Goal: Task Accomplishment & Management: Manage account settings

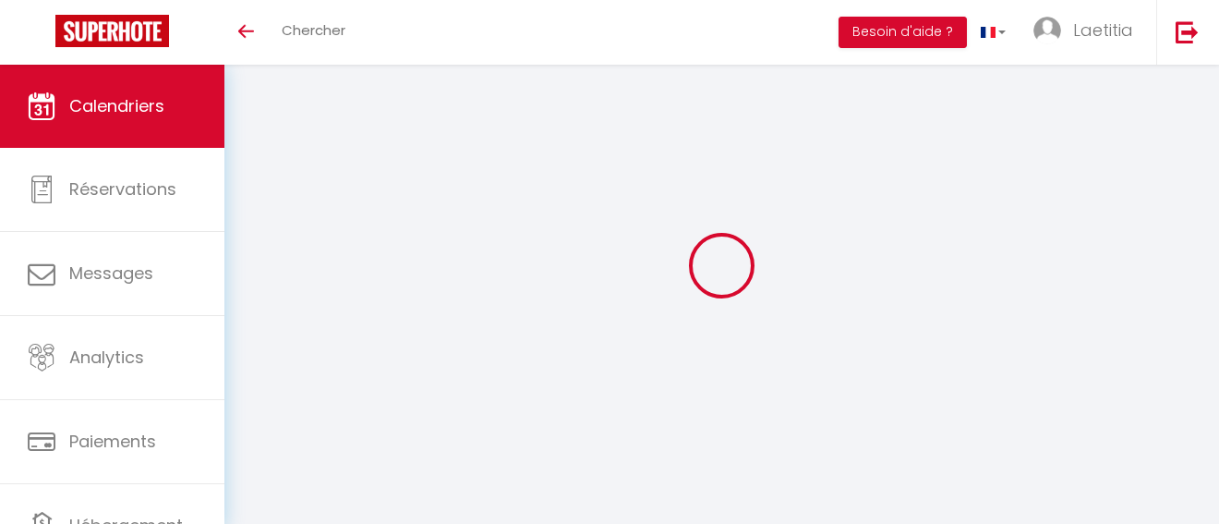
select select
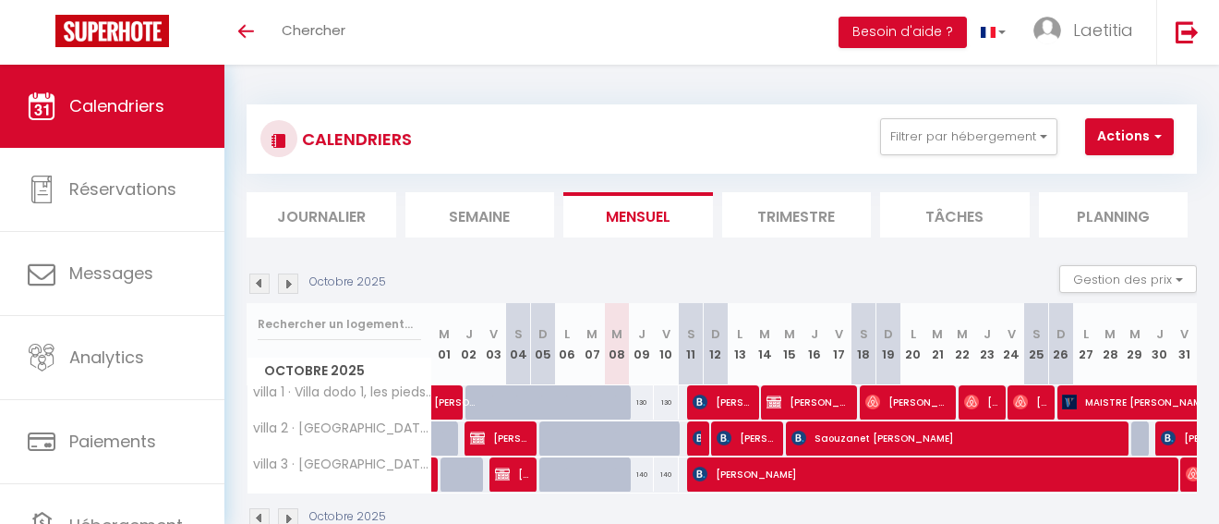
select select
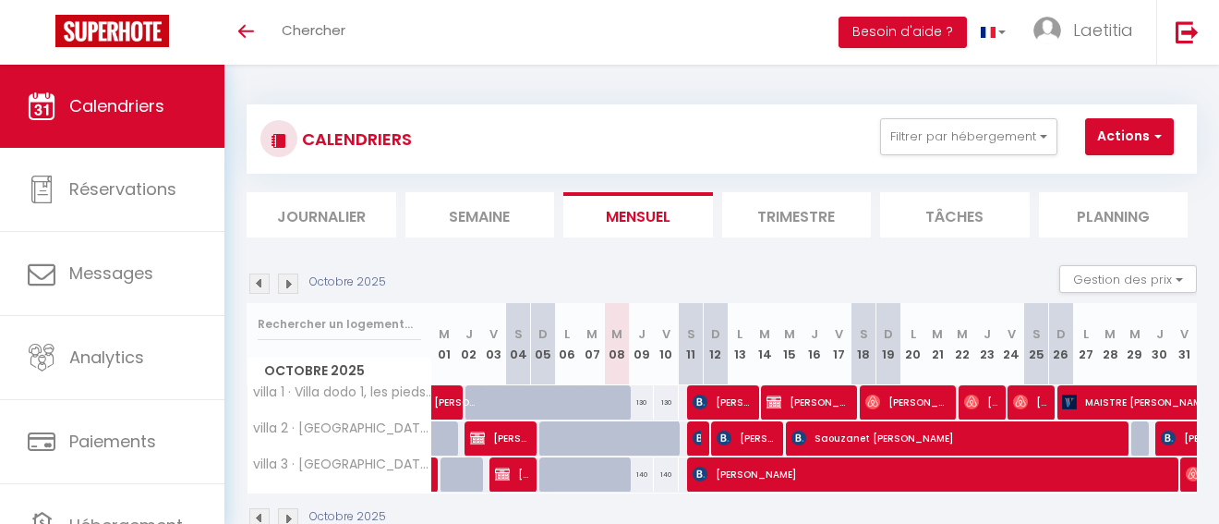
select select
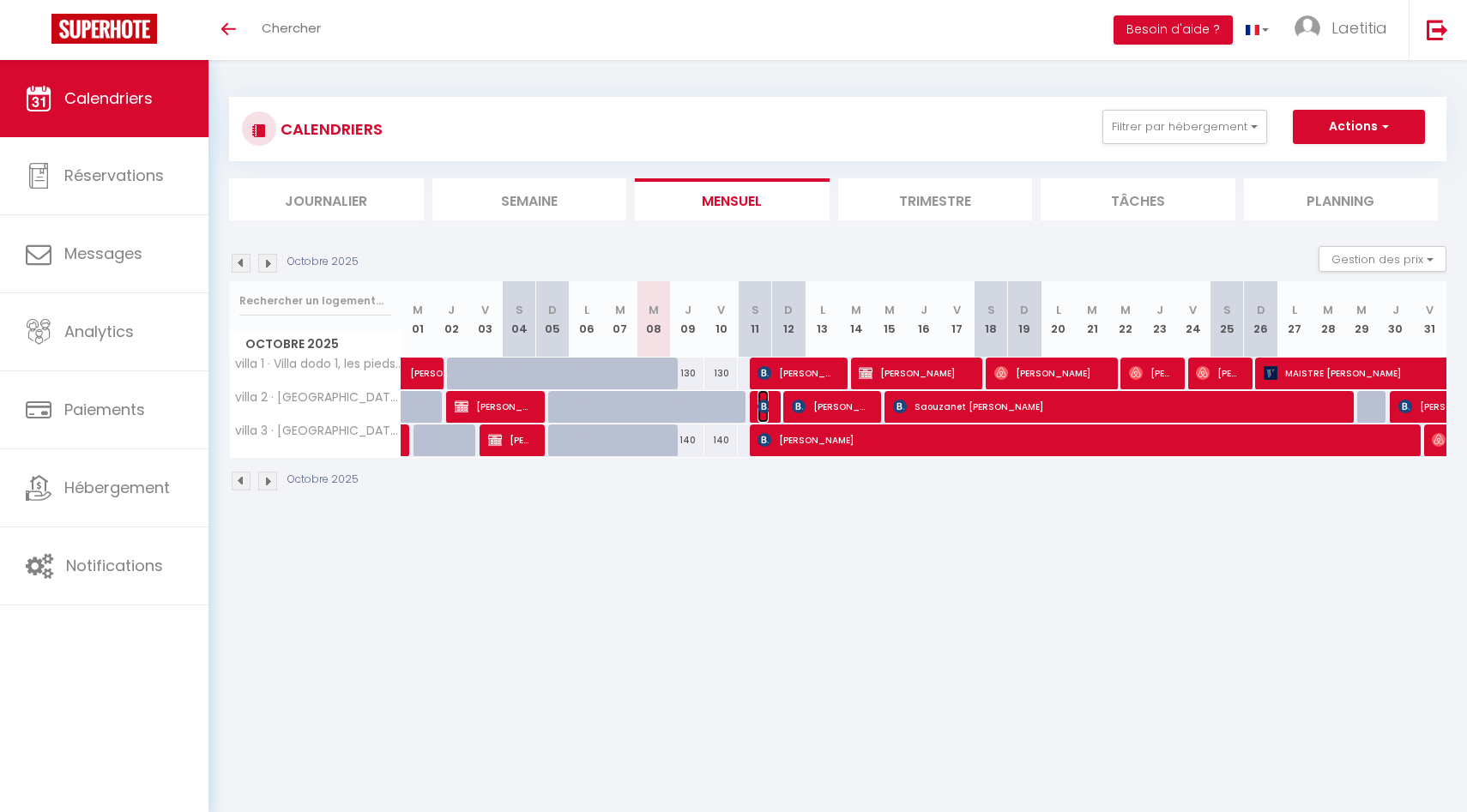
click at [760, 403] on img at bounding box center [764, 406] width 14 height 14
select select "OK"
select select "0"
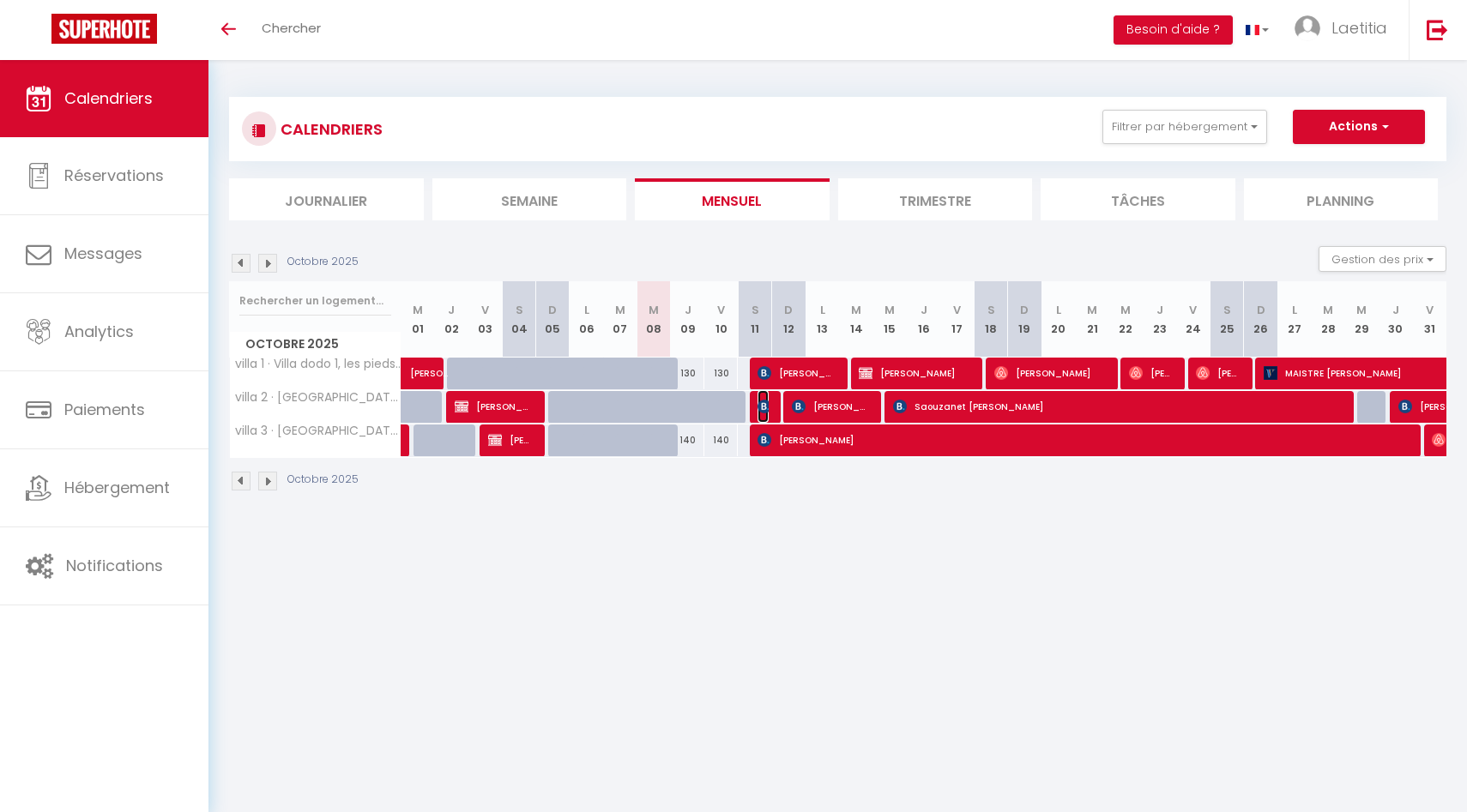
select select "1"
select select
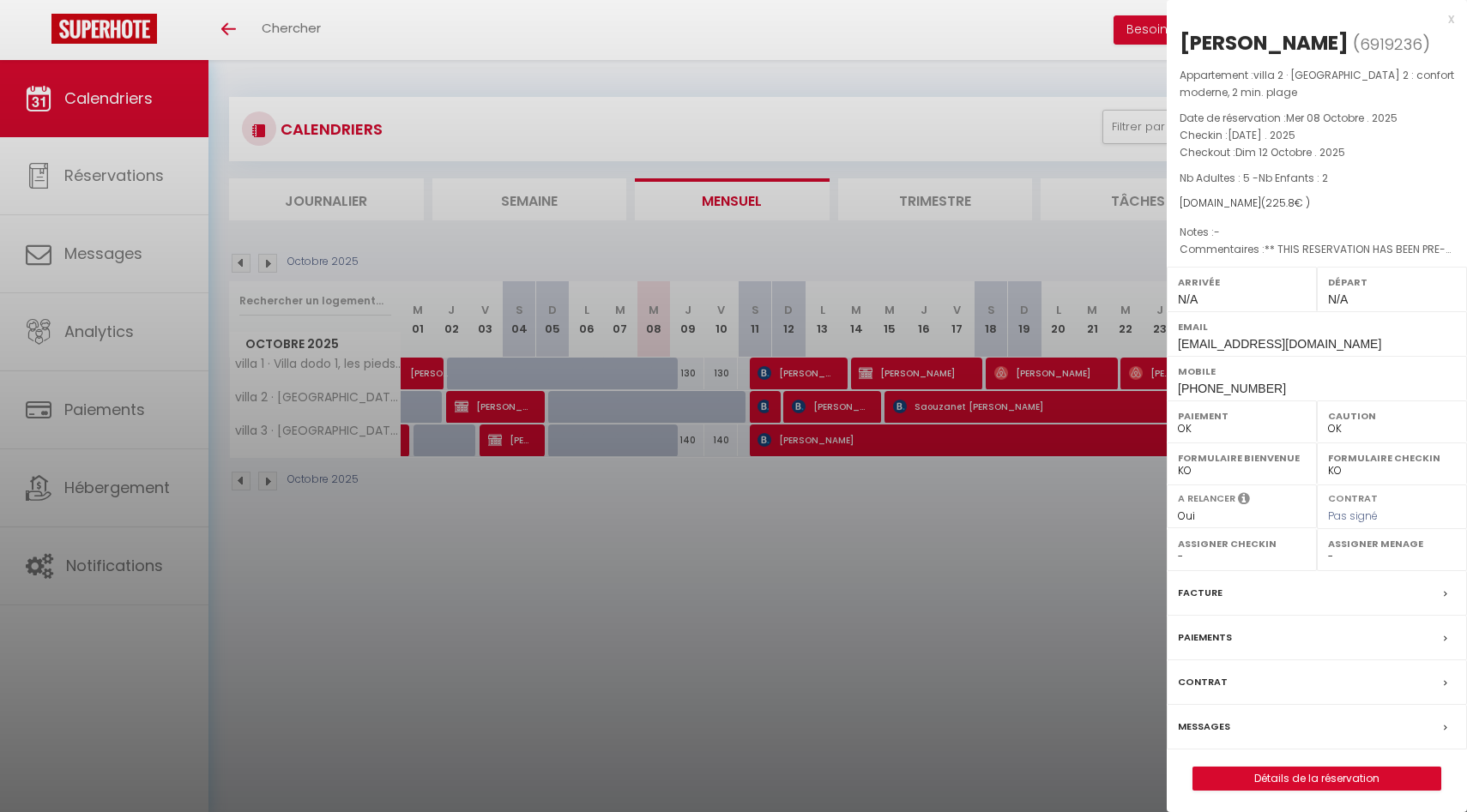
click at [1132, 486] on select "- [PERSON_NAME] [PERSON_NAME]" at bounding box center [1392, 557] width 128 height 16
select select "53137"
click at [1132, 486] on select "- [PERSON_NAME] [PERSON_NAME]" at bounding box center [1392, 557] width 128 height 16
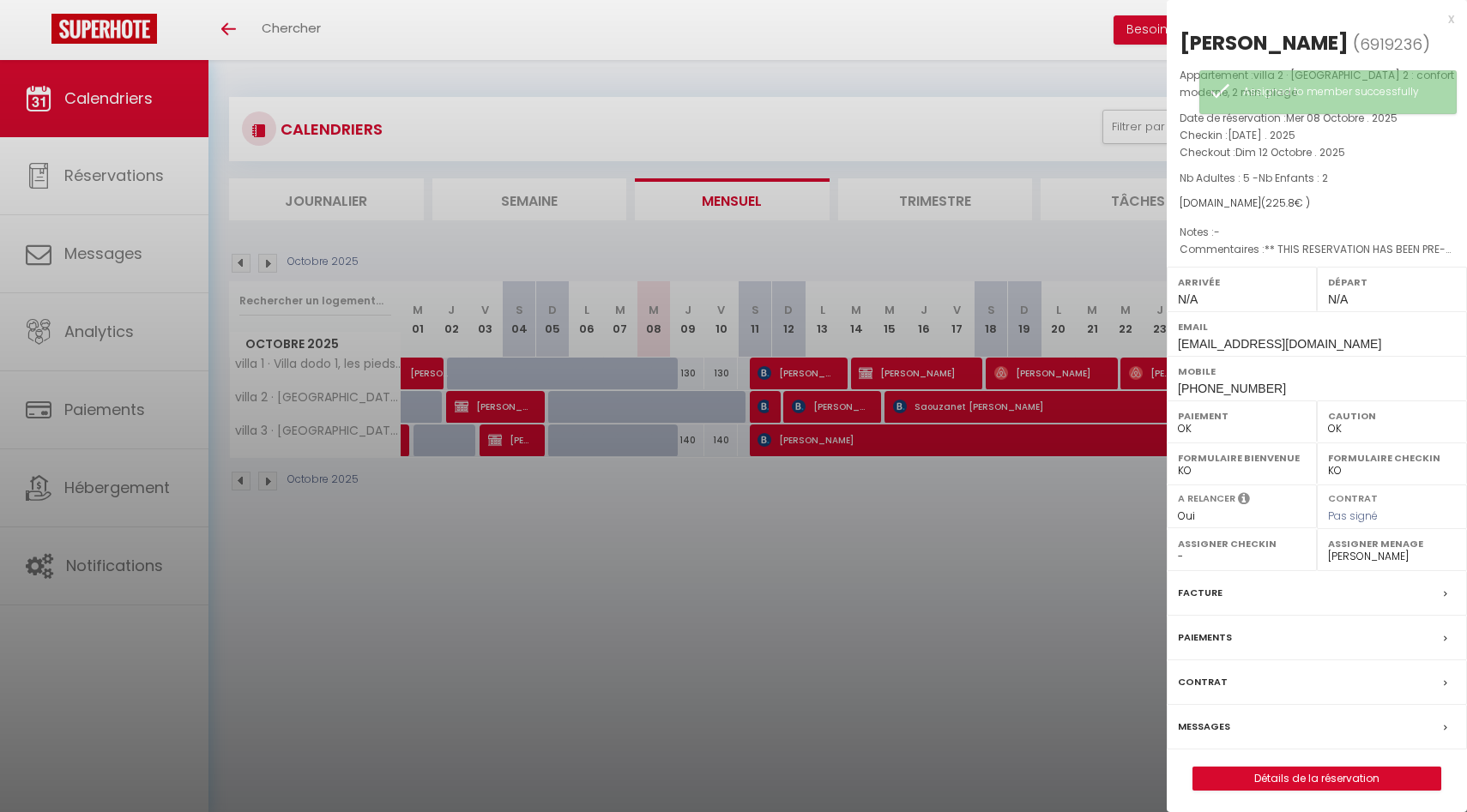
click at [1132, 17] on div "x" at bounding box center [1310, 19] width 287 height 20
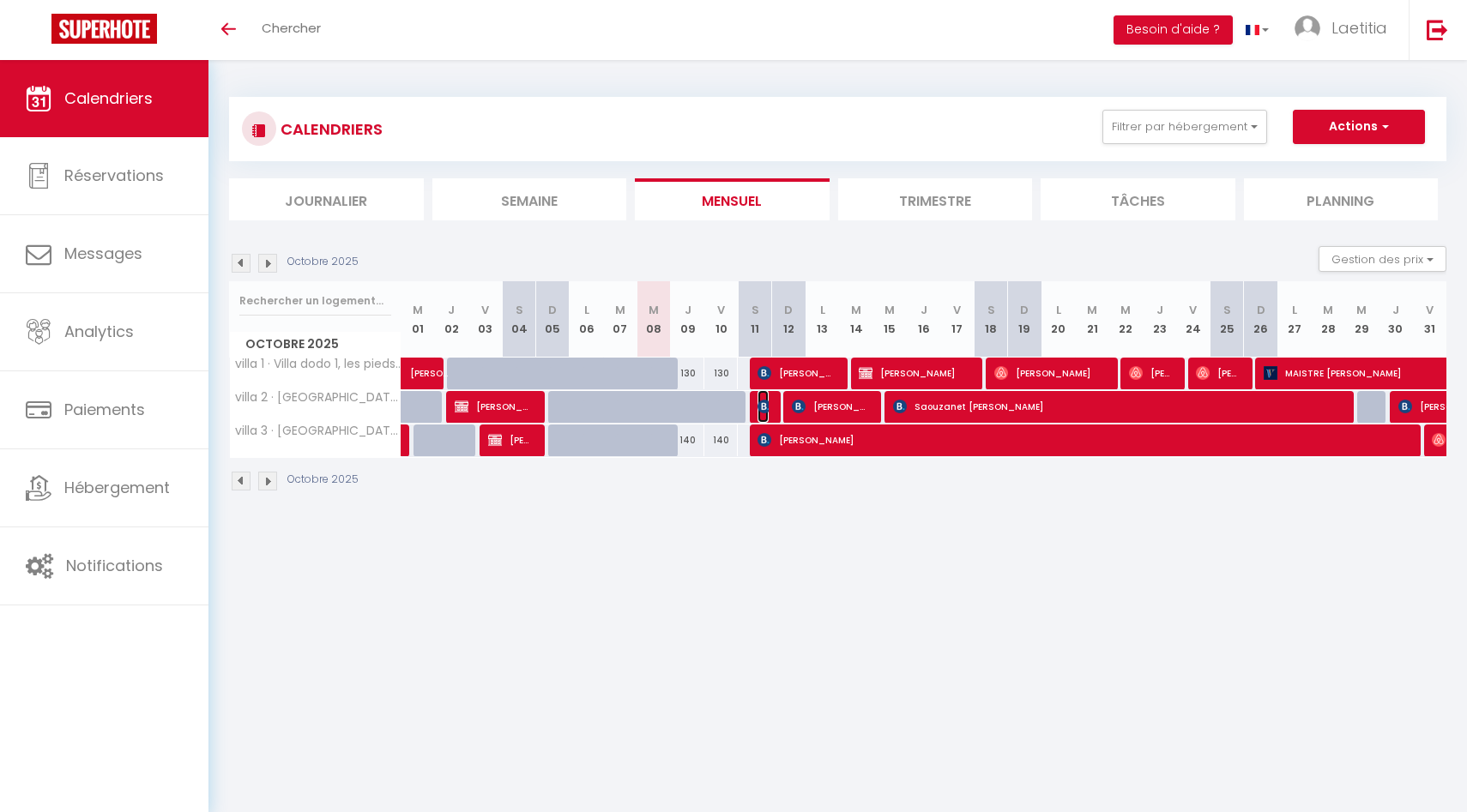
click at [766, 403] on img at bounding box center [764, 406] width 14 height 14
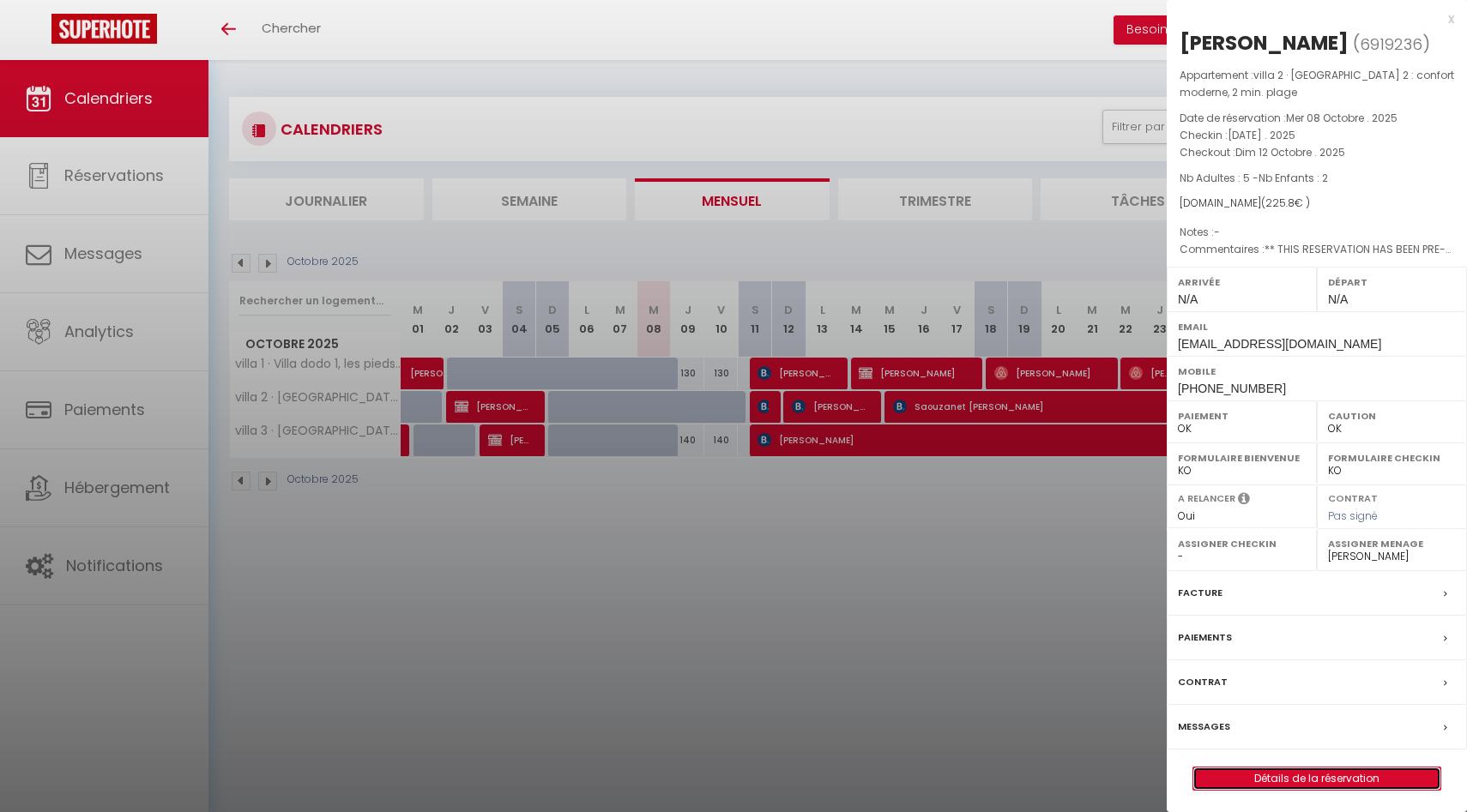
click at [1132, 486] on link "Détails de la réservation" at bounding box center [1316, 779] width 247 height 22
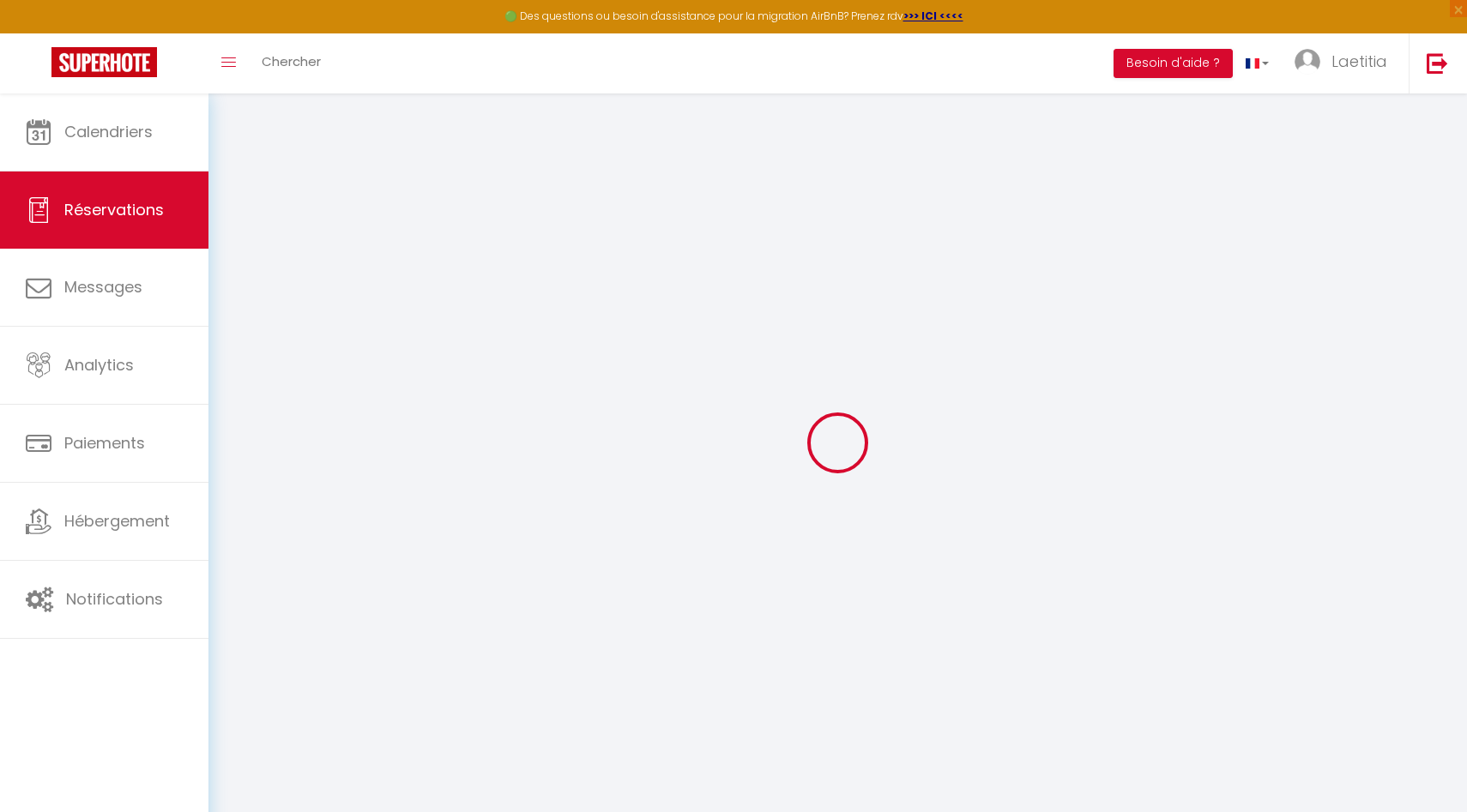
type input "[PERSON_NAME]"
type input "morel"
type input "[EMAIL_ADDRESS][DOMAIN_NAME]"
type input "[PHONE_NUMBER]"
type input "."
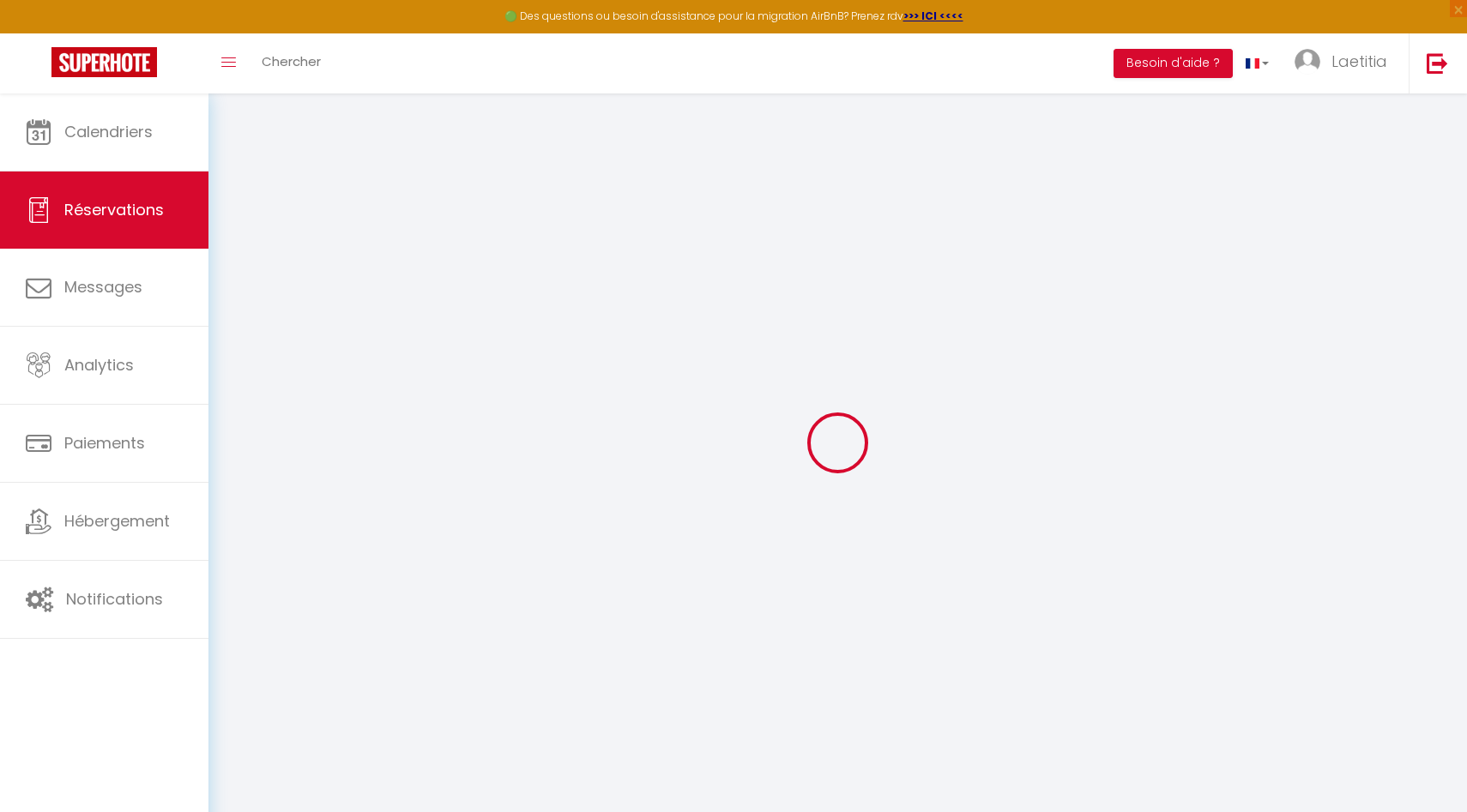
select select "RE"
type input "39.72"
type input "2.26"
select select "77180"
select select "1"
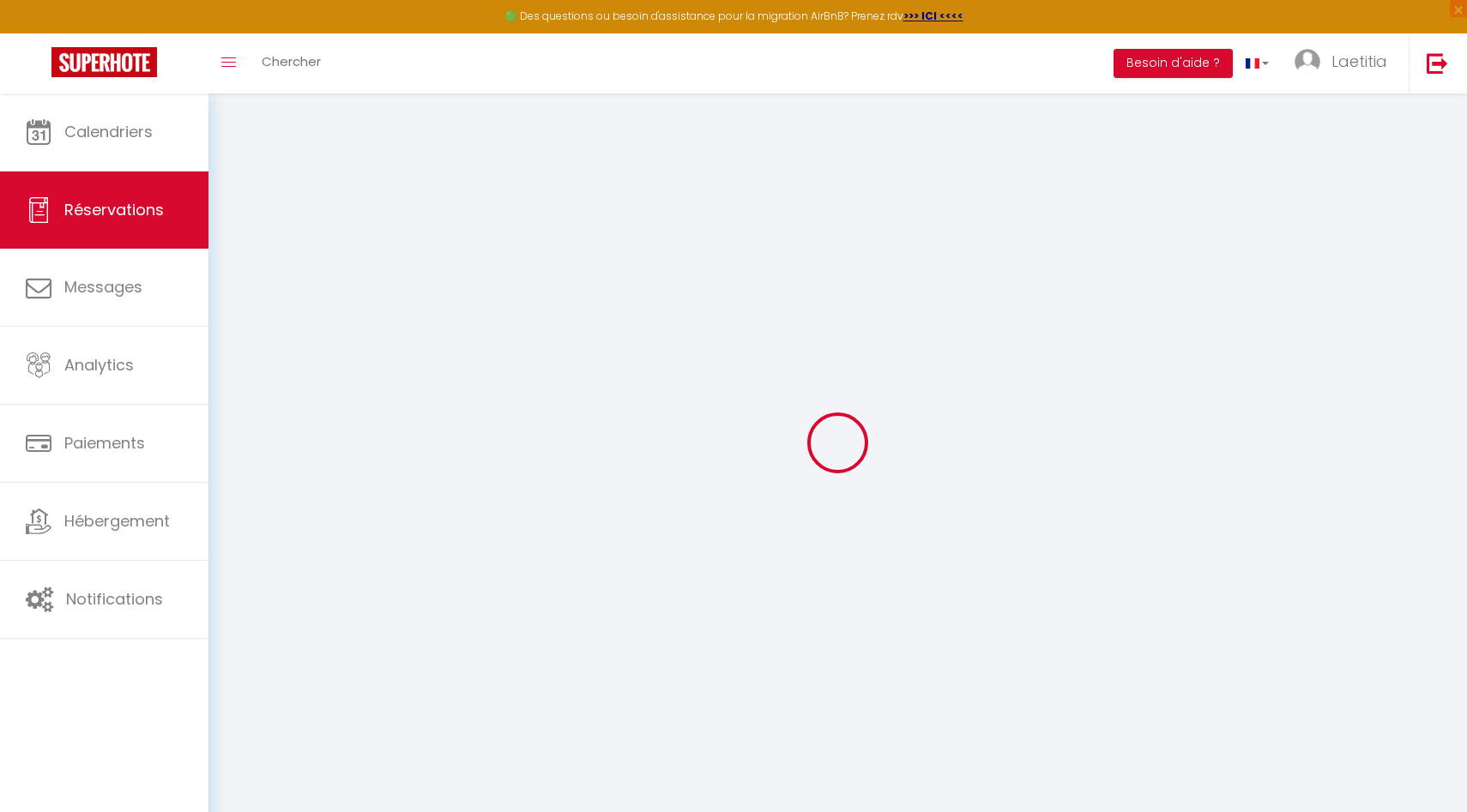
select select
type input "5"
type input "2"
select select "12"
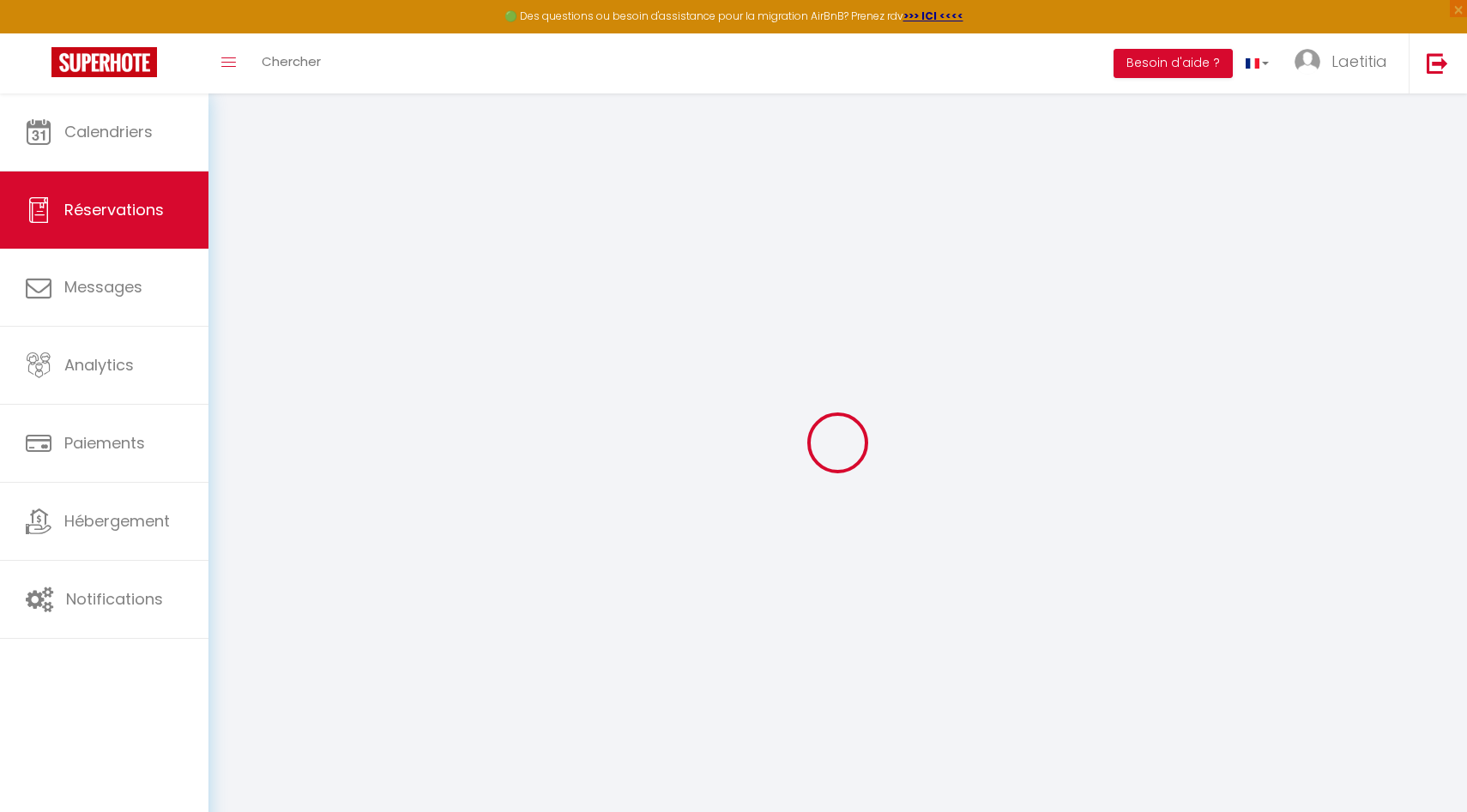
select select "15"
type input "120.69"
checkbox input "false"
type input "0"
select select "2"
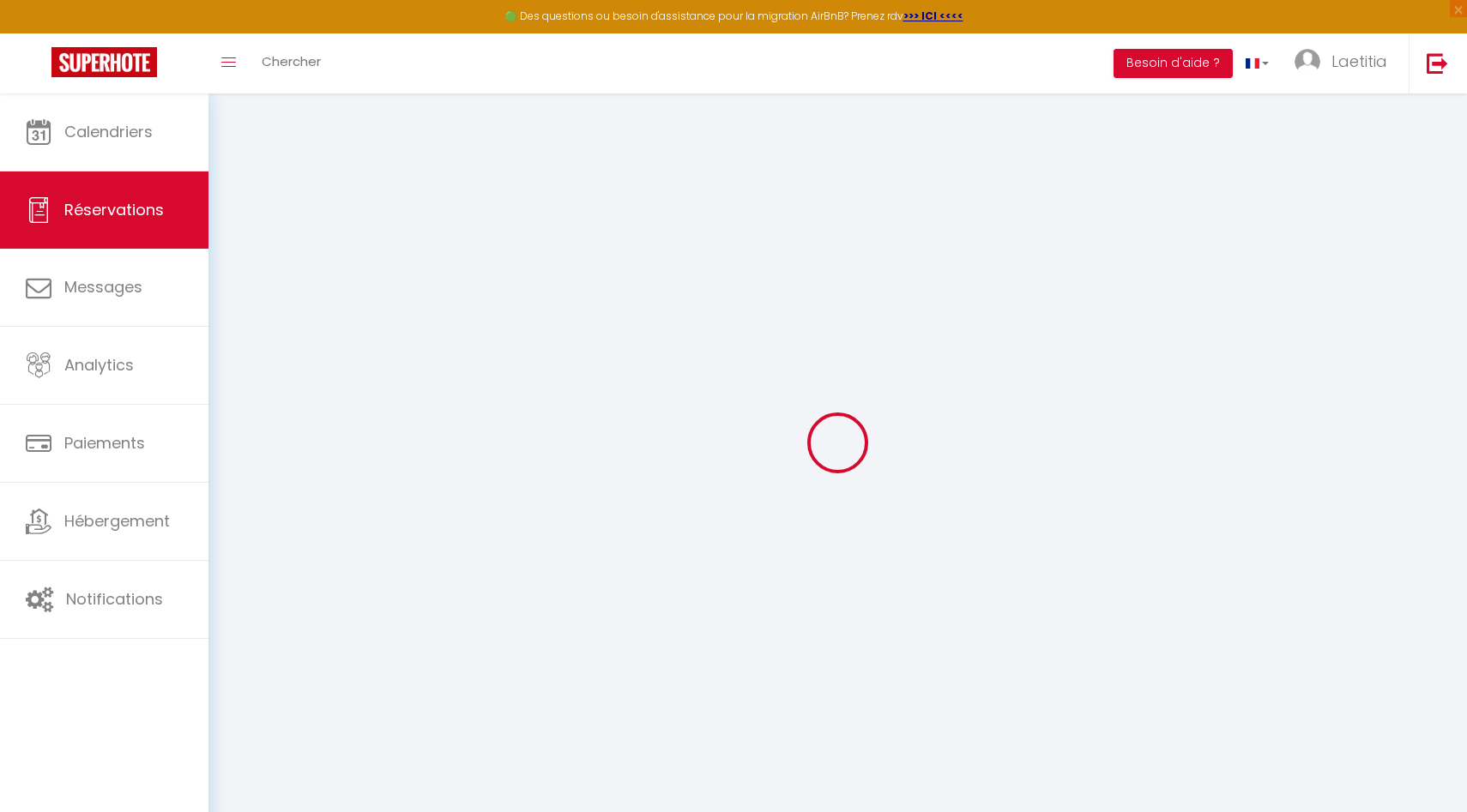
type input "0"
select select
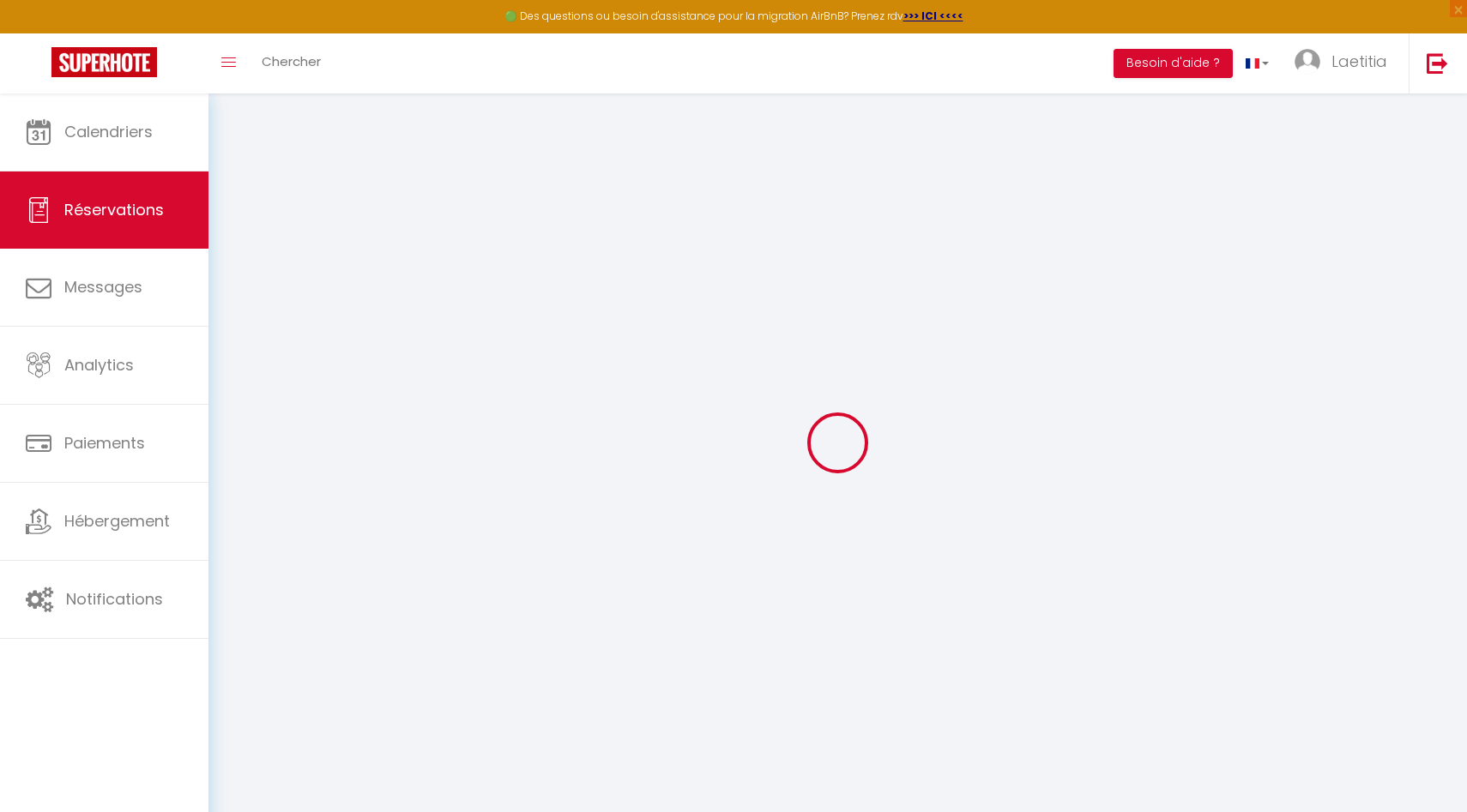
checkbox input "false"
select select
checkbox input "false"
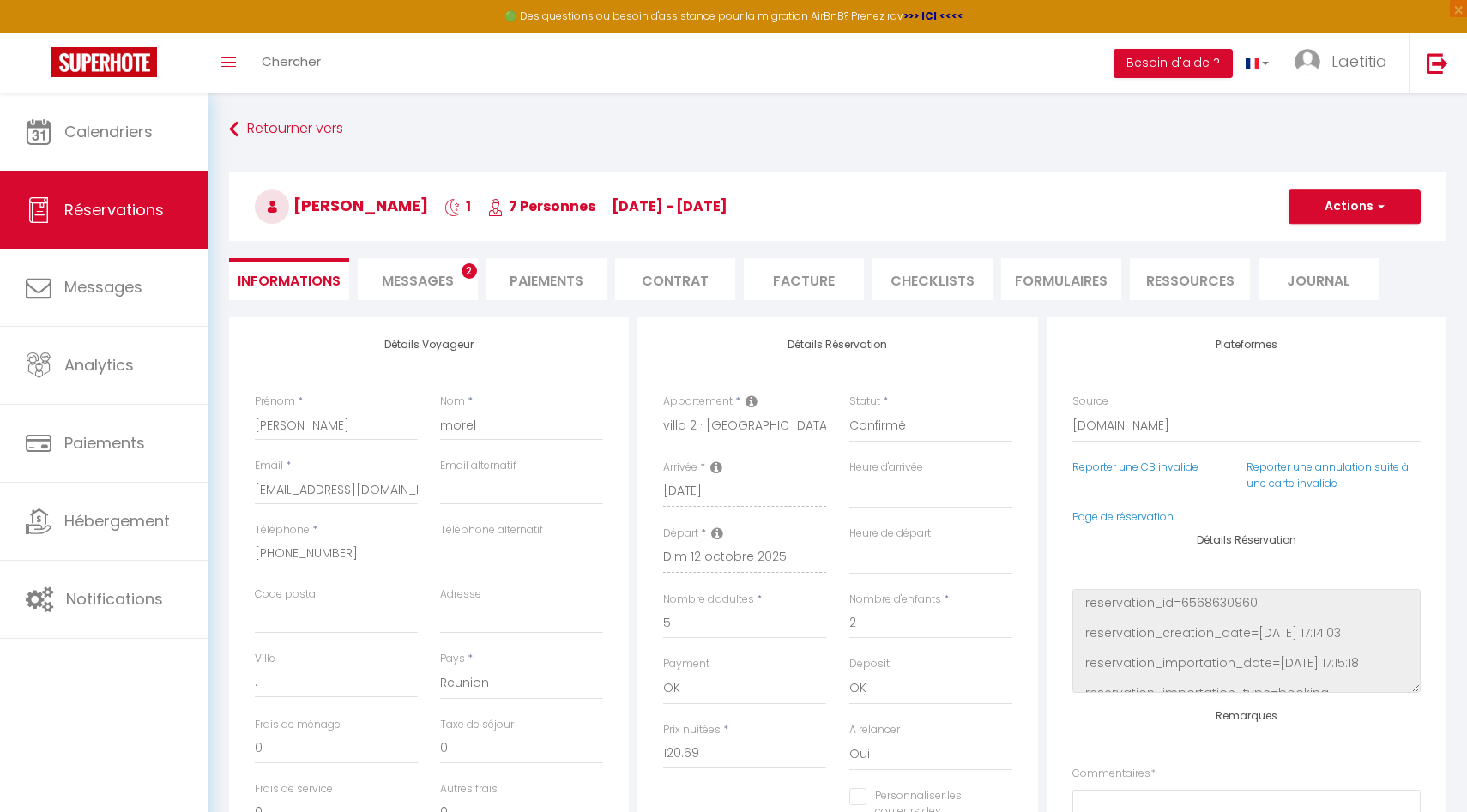
select select
checkbox input "false"
type textarea "** THIS RESERVATION HAS BEEN PRE-PAID ** Reservation has a cancellation grace p…"
type input "100"
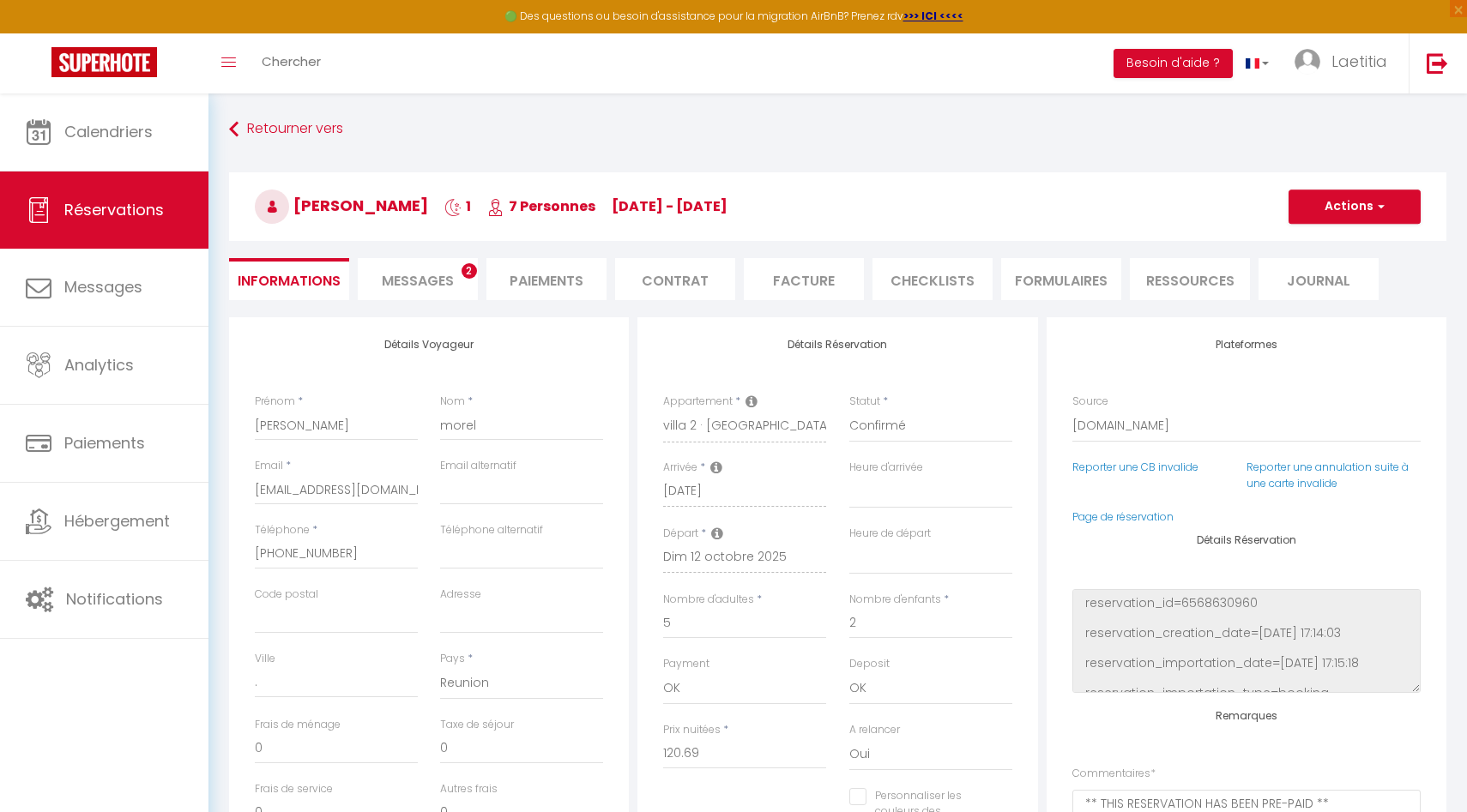
type input "5.11"
select select
checkbox input "false"
select select
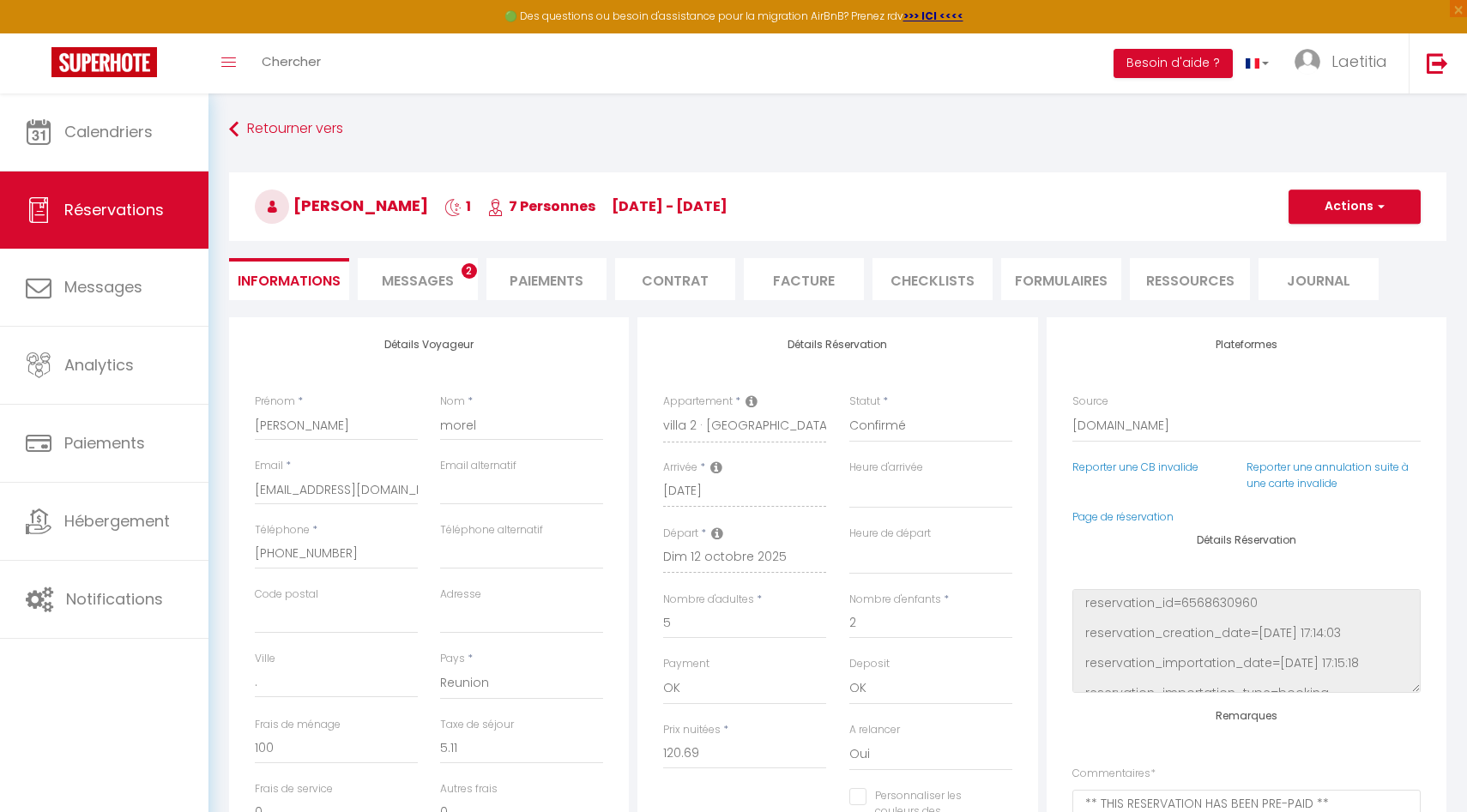
select select
click at [910, 486] on select "00:00 00:30 01:00 01:30 02:00 02:30 03:00 03:30 04:00 04:30 05:00 05:30 06:00 0…" at bounding box center [930, 491] width 163 height 33
select select "13:00"
click at [849, 476] on select "00:00 00:30 01:00 01:30 02:00 02:30 03:00 03:30 04:00 04:30 05:00 05:30 06:00 0…" at bounding box center [930, 491] width 163 height 33
select select
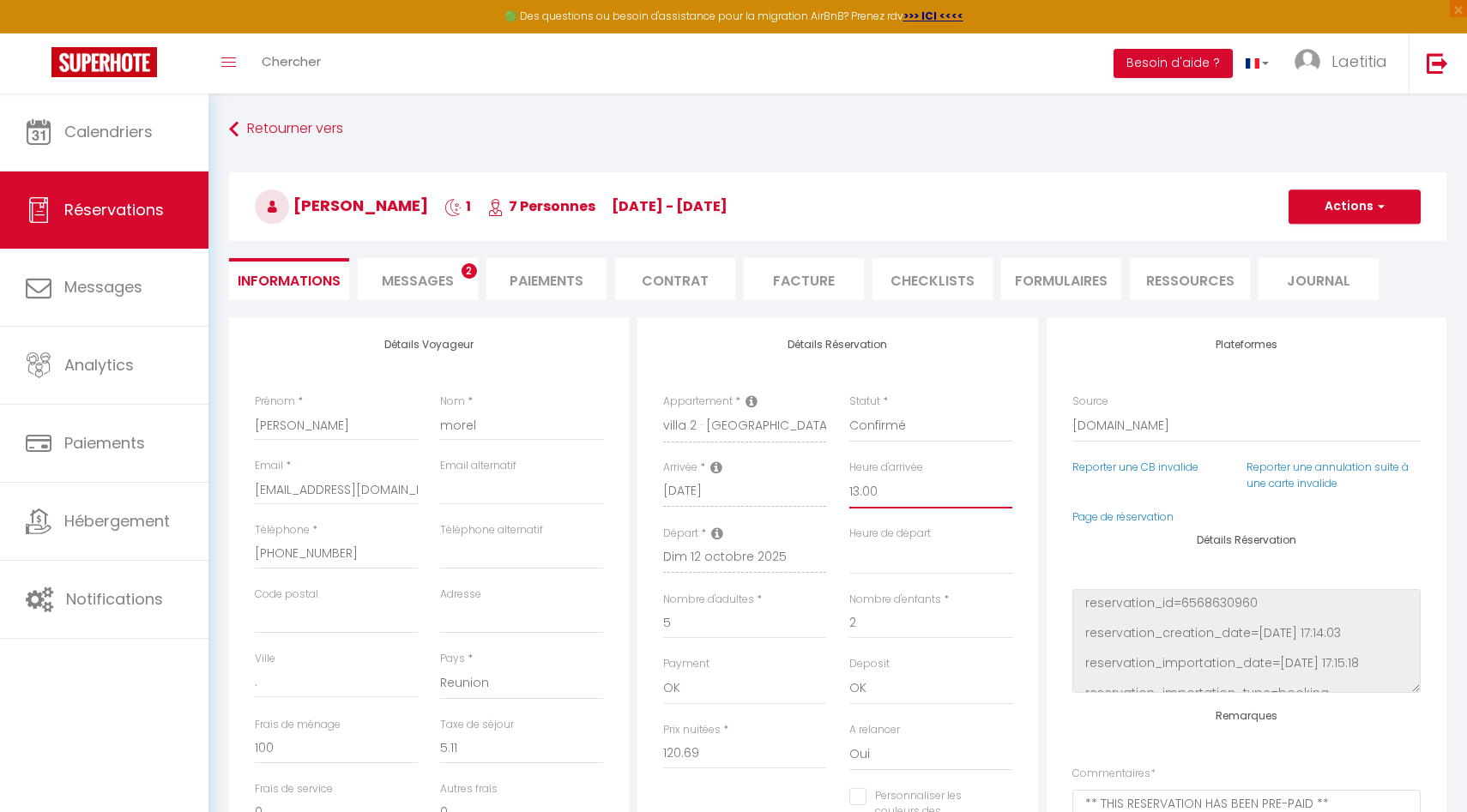
checkbox input "false"
click at [871, 486] on select "00:00 00:30 01:00 01:30 02:00 02:30 03:00 03:30 04:00 04:30 05:00 05:30 06:00 0…" at bounding box center [930, 558] width 163 height 33
select select "10:00"
click at [849, 486] on select "00:00 00:30 01:00 01:30 02:00 02:30 03:00 03:30 04:00 04:30 05:00 05:30 06:00 0…" at bounding box center [930, 558] width 163 height 33
checkbox input "false"
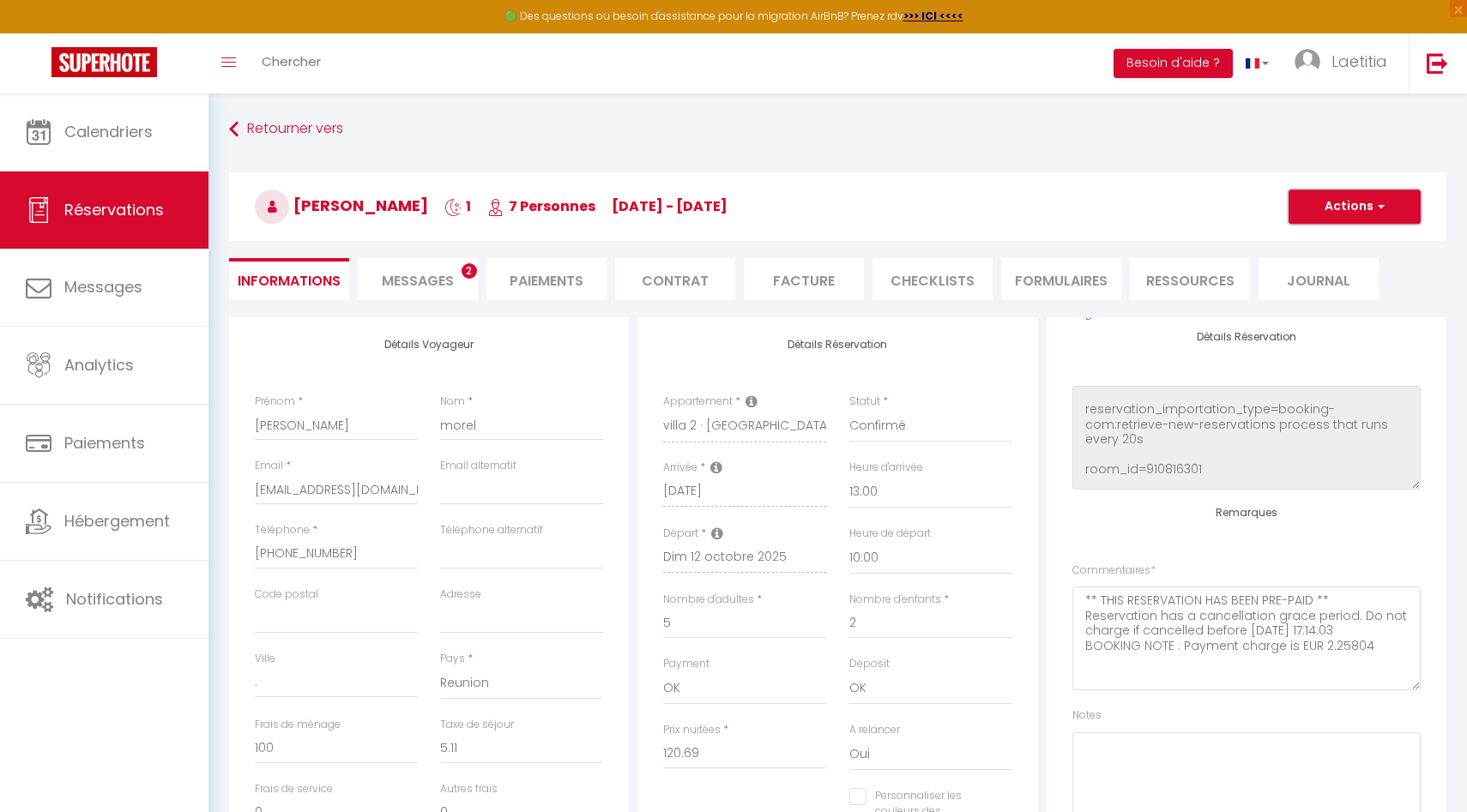
click at [1132, 206] on button "Actions" at bounding box center [1355, 206] width 132 height 34
click at [1132, 243] on link "Enregistrer" at bounding box center [1338, 244] width 136 height 22
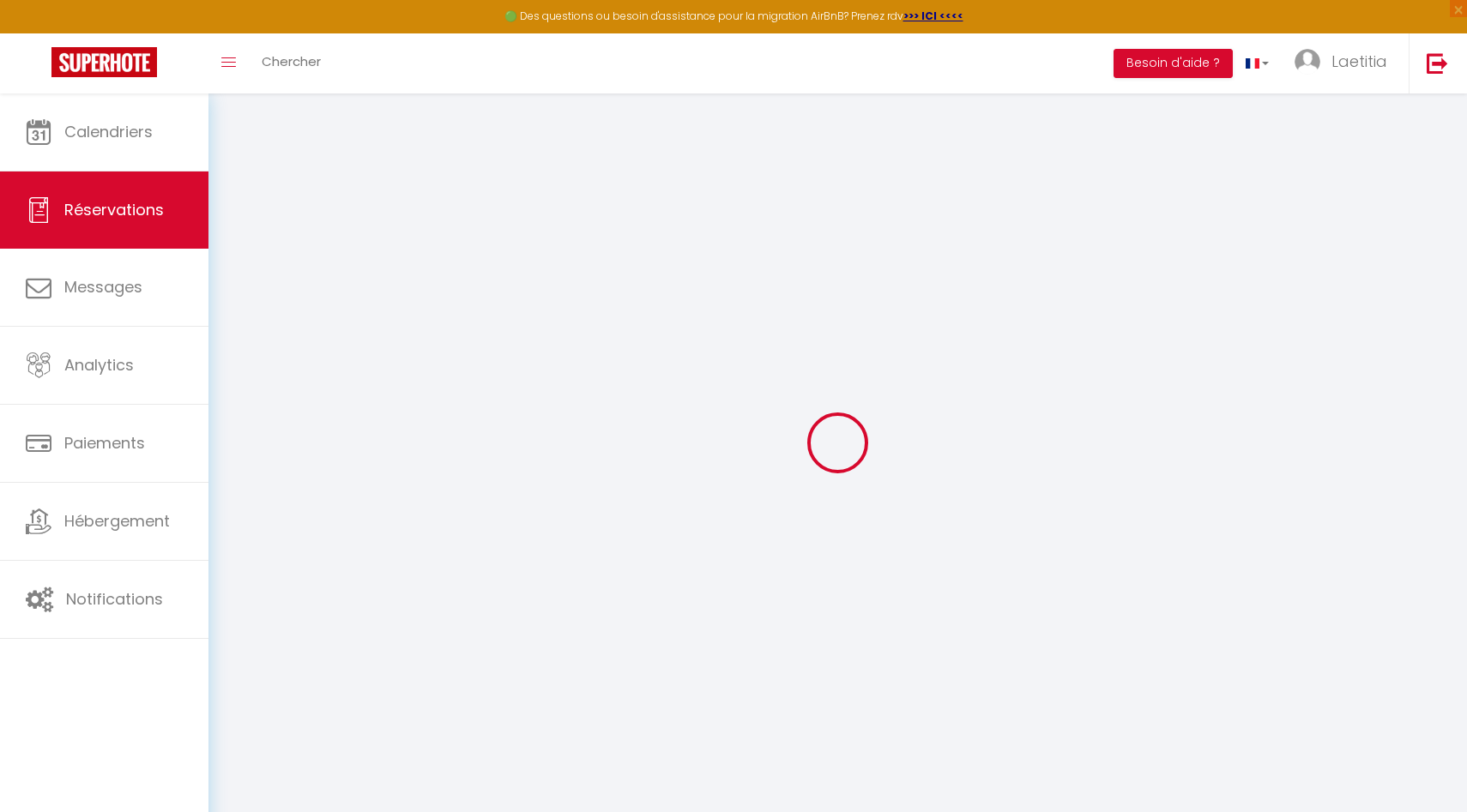
select select "not_cancelled"
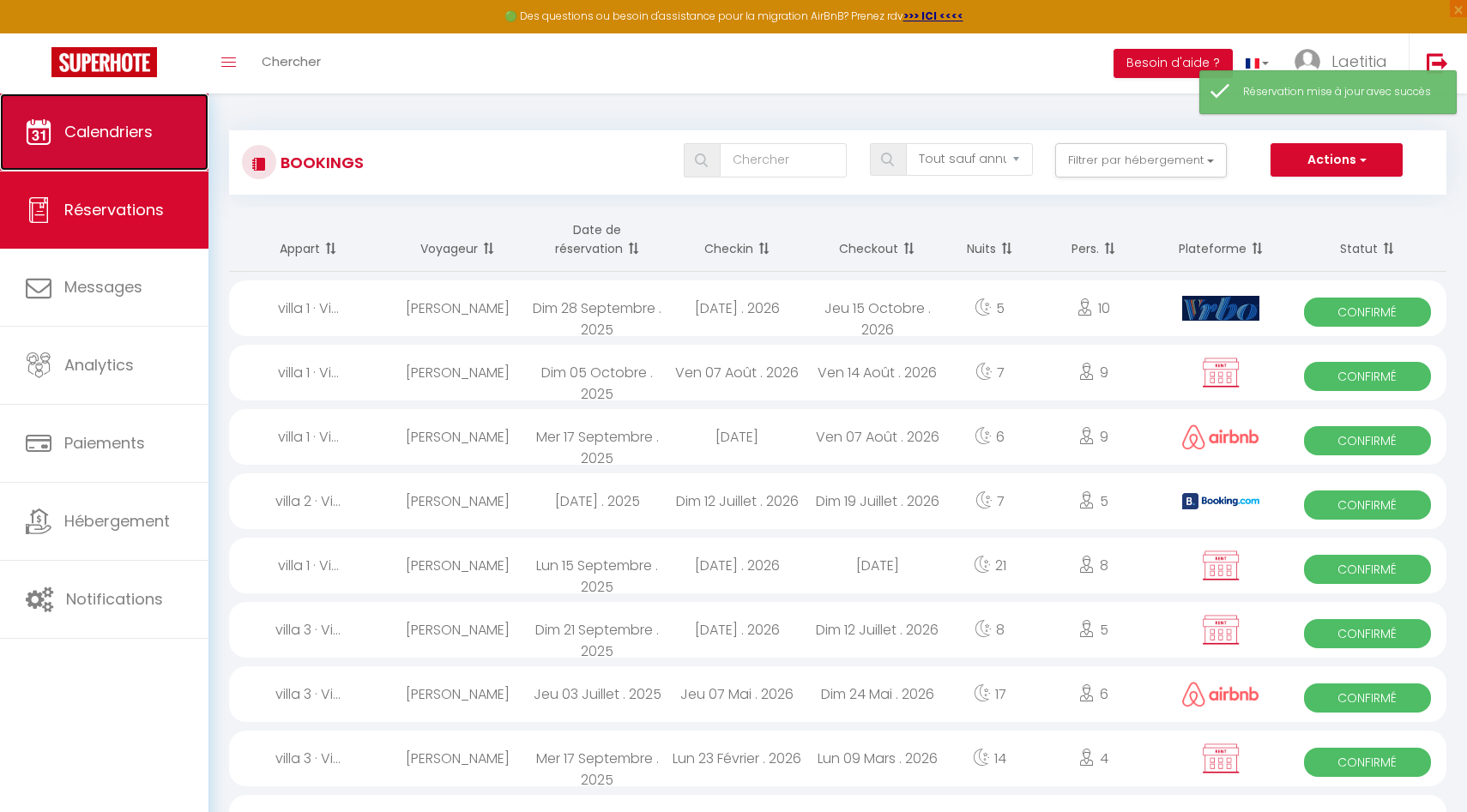
click at [170, 151] on link "Calendriers" at bounding box center [104, 132] width 208 height 77
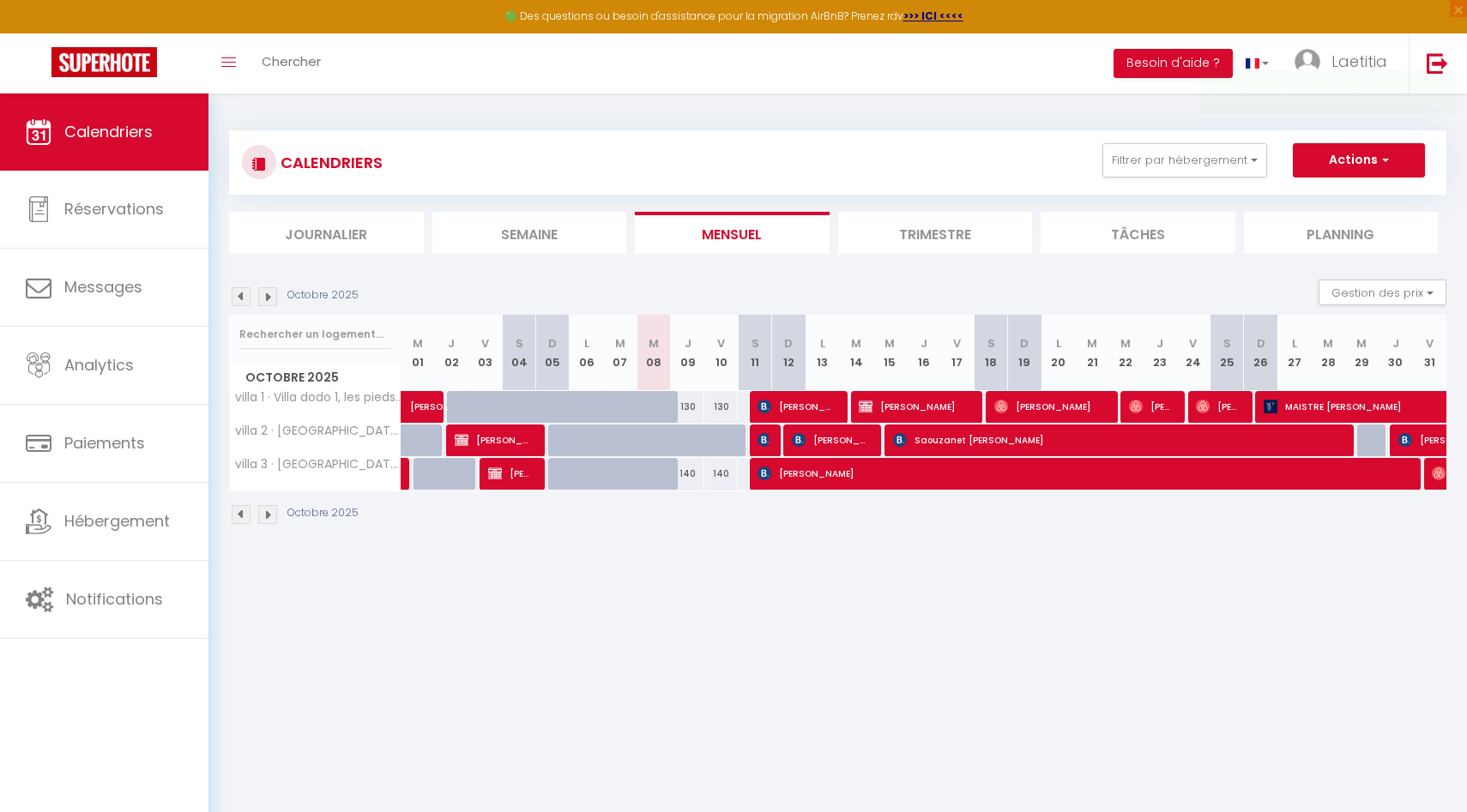
click at [520, 242] on li "Semaine" at bounding box center [530, 232] width 195 height 42
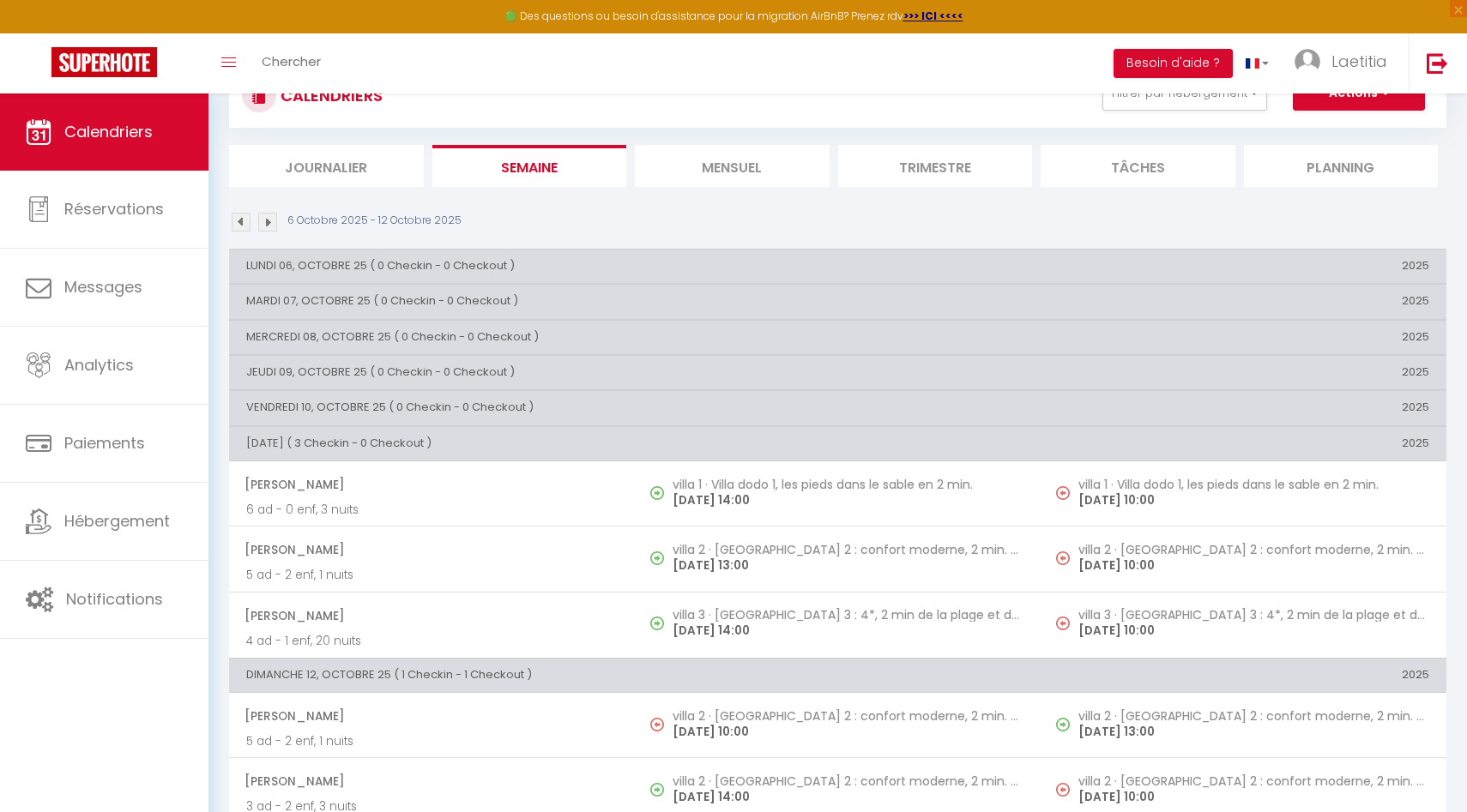
scroll to position [72, 0]
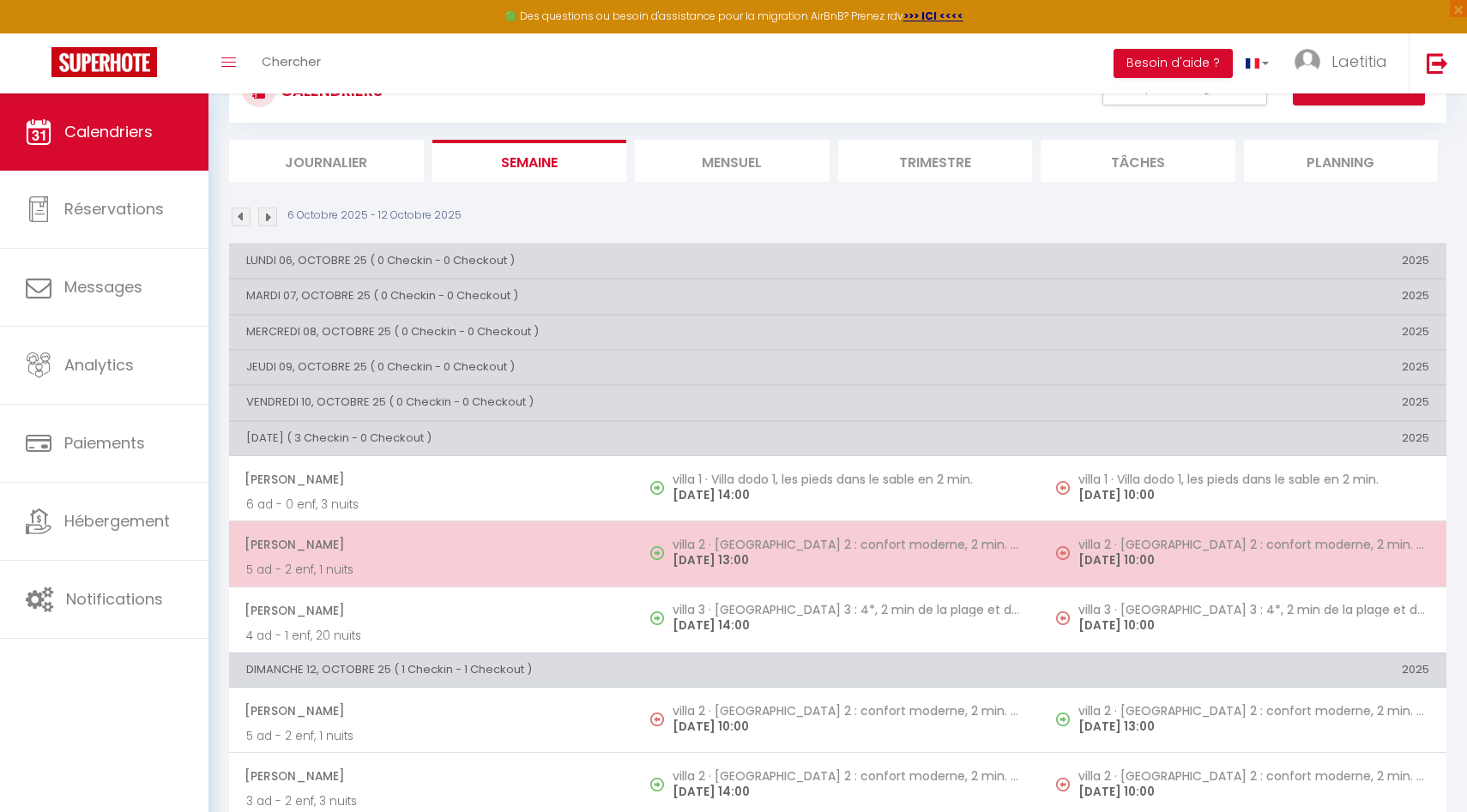
click at [520, 486] on span "[PERSON_NAME]" at bounding box center [431, 544] width 373 height 33
select select "OK"
select select "0"
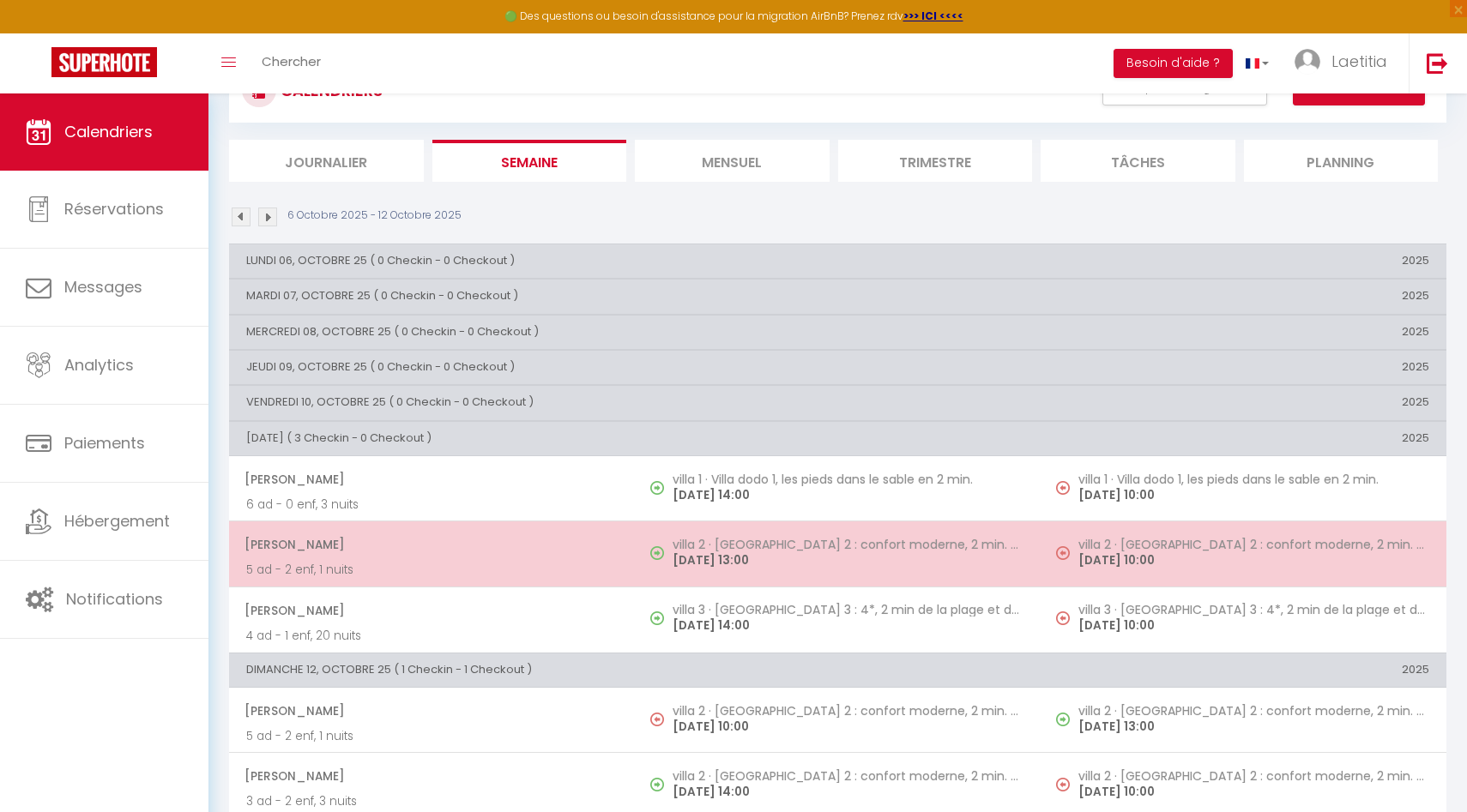
select select "1"
select select
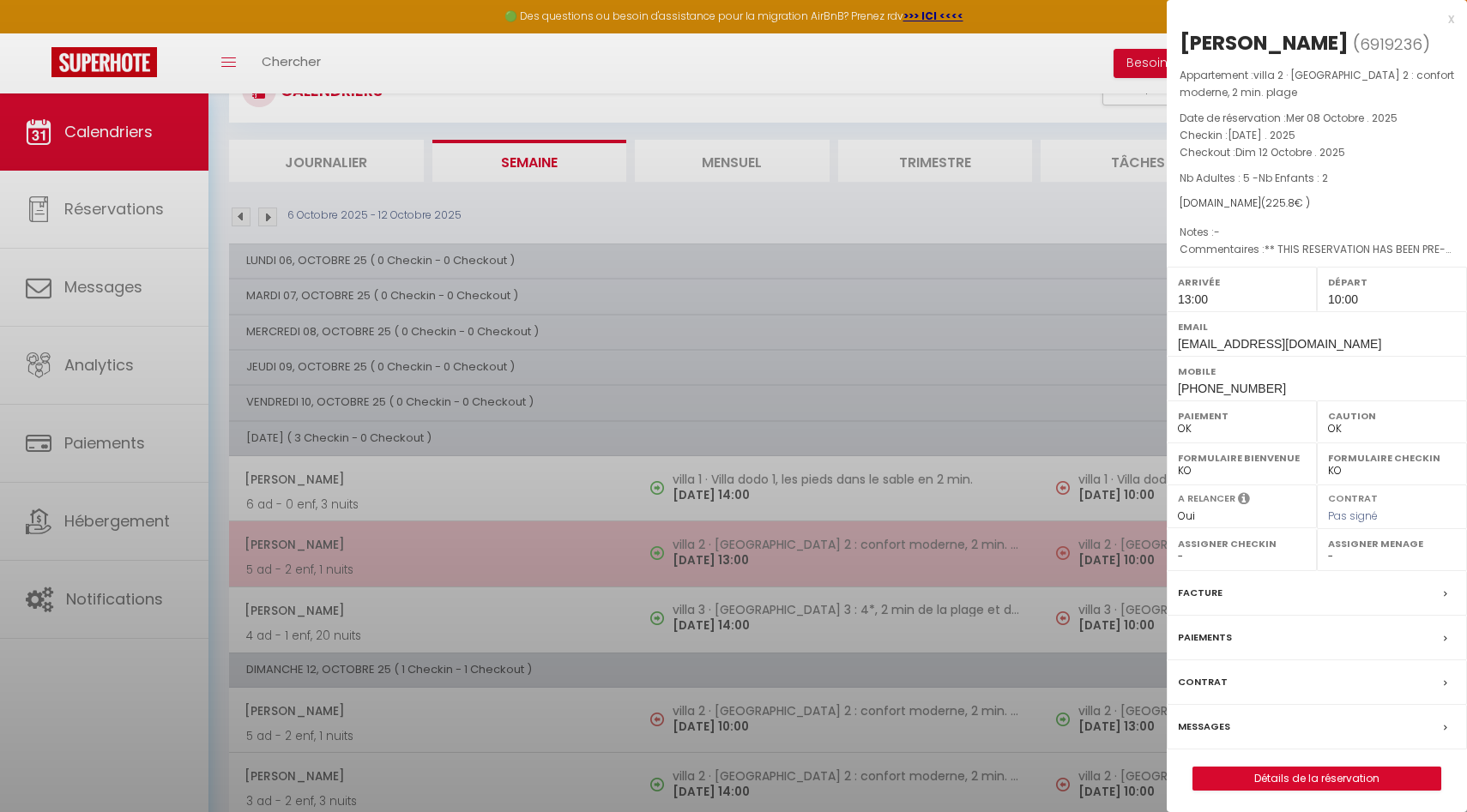
select select "53137"
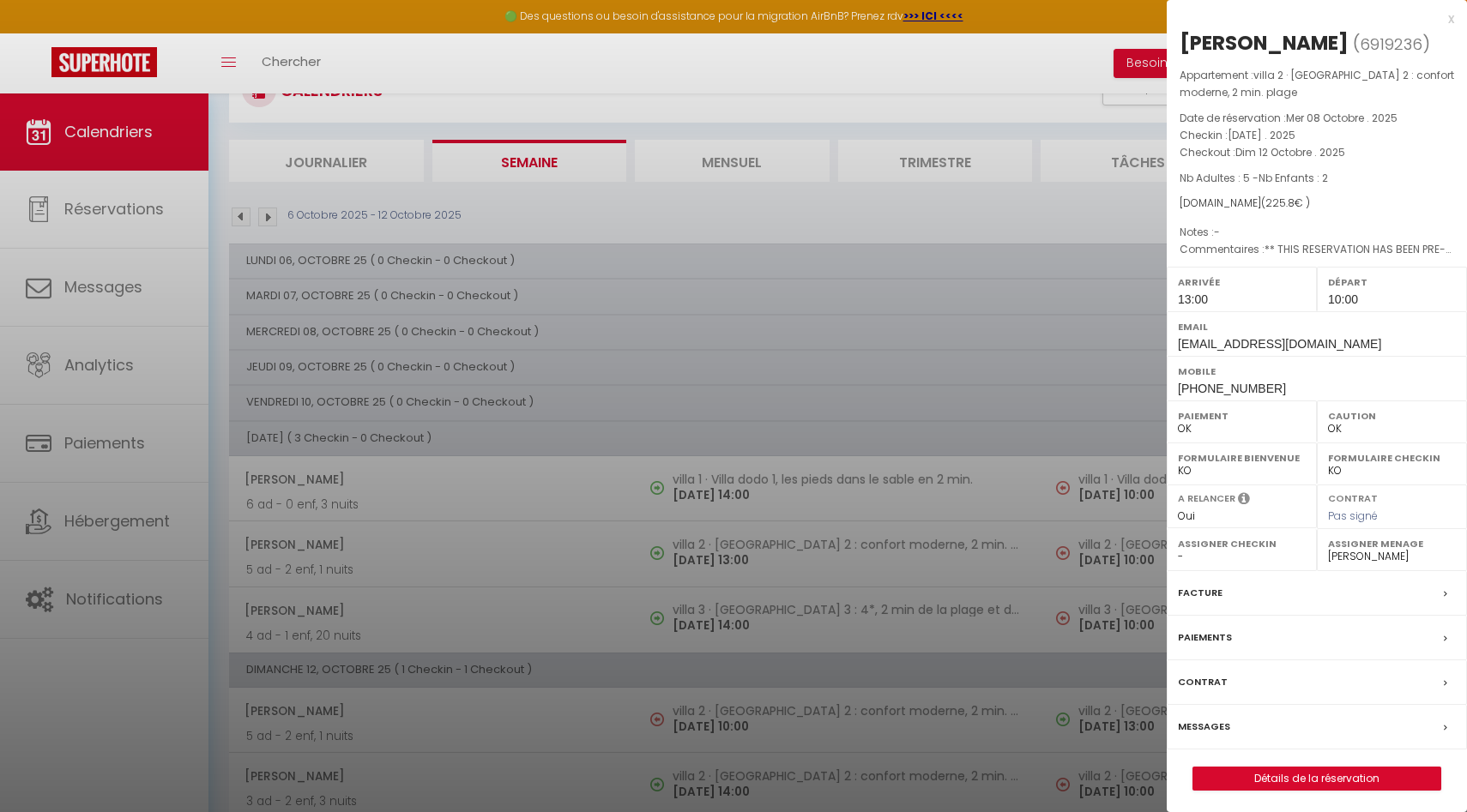
click at [1132, 21] on div "x" at bounding box center [1310, 19] width 287 height 20
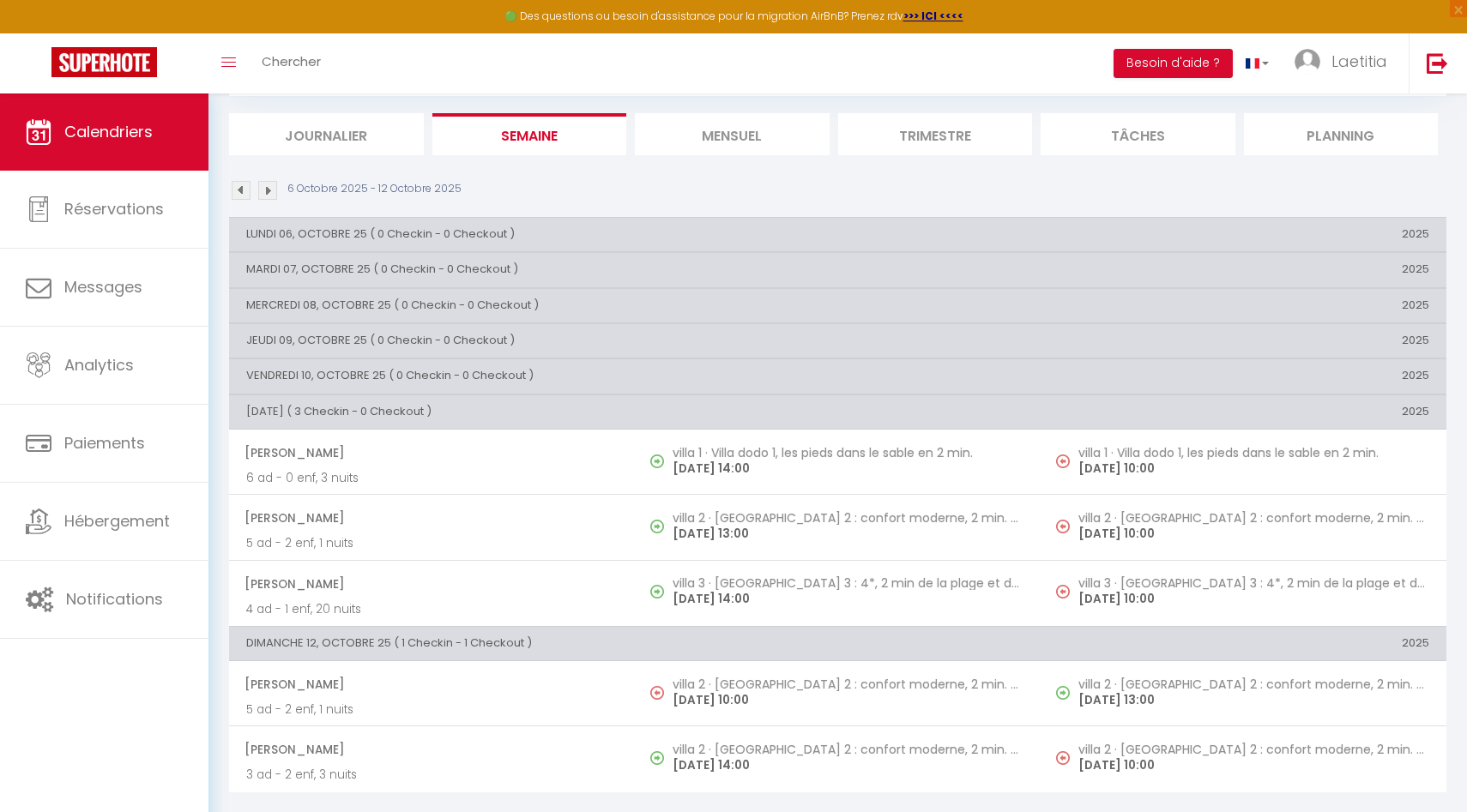
scroll to position [98, 0]
click at [772, 130] on li "Mensuel" at bounding box center [732, 135] width 195 height 42
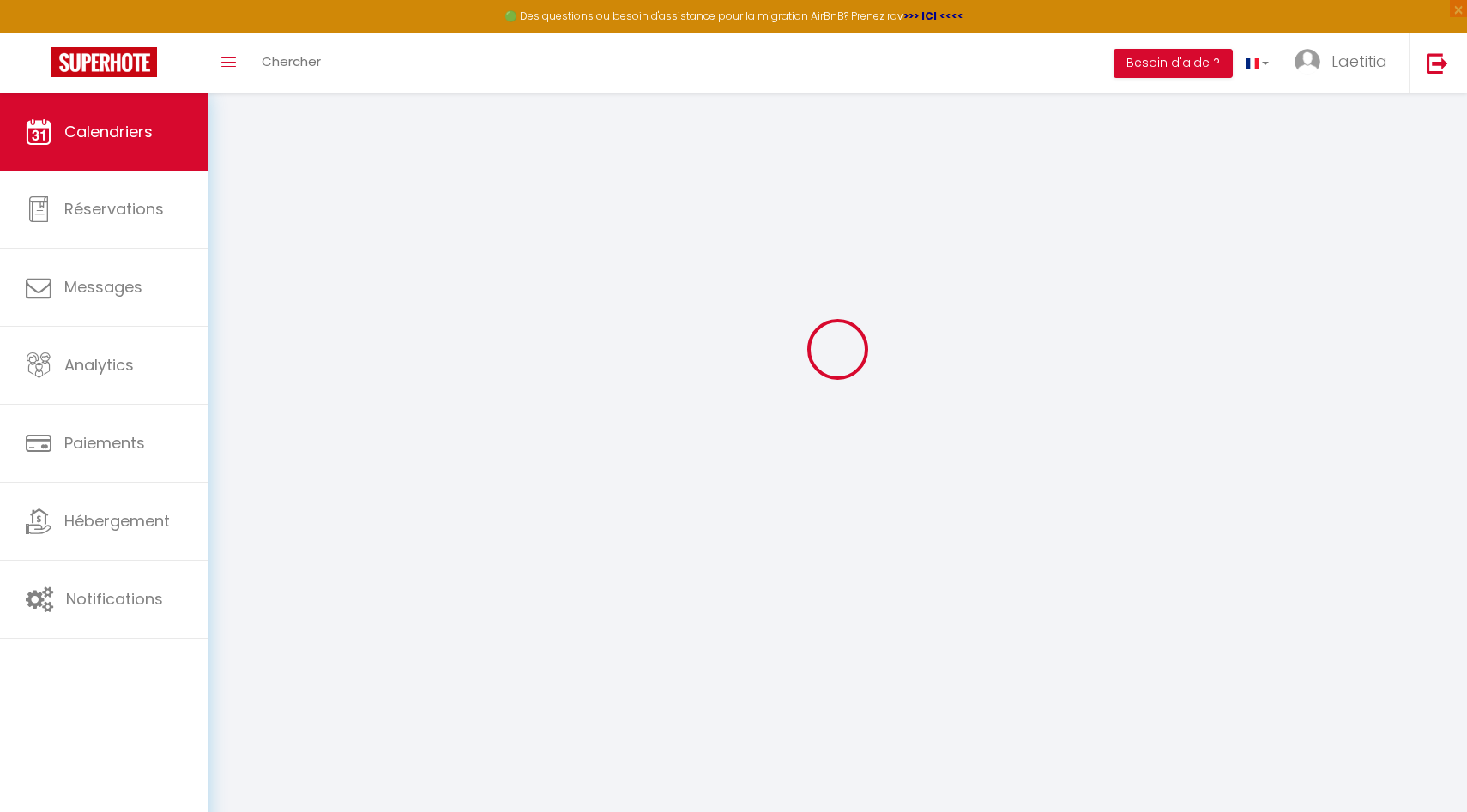
scroll to position [94, 0]
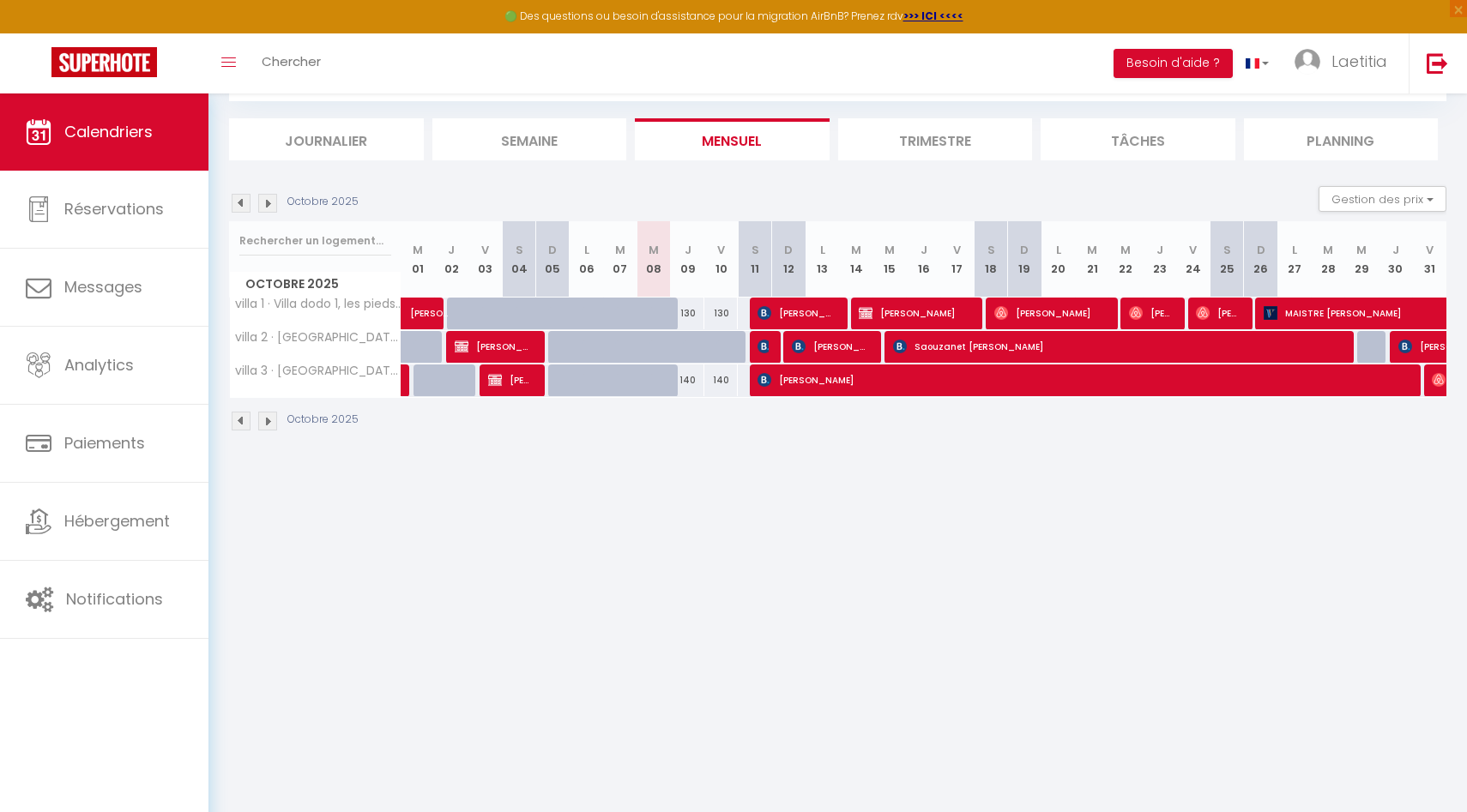
click at [518, 129] on li "Semaine" at bounding box center [530, 138] width 195 height 42
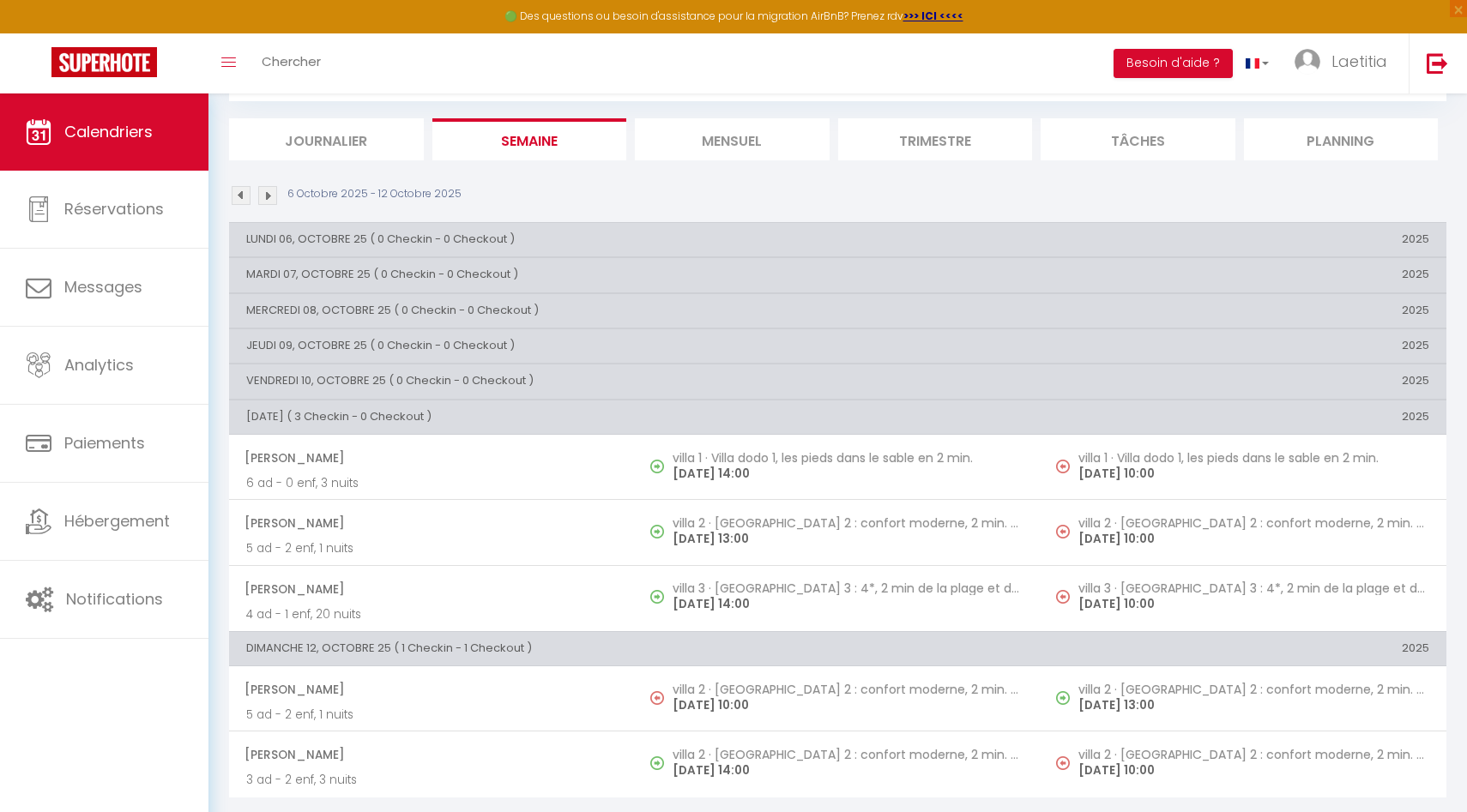
scroll to position [98, 0]
